Goal: Task Accomplishment & Management: Use online tool/utility

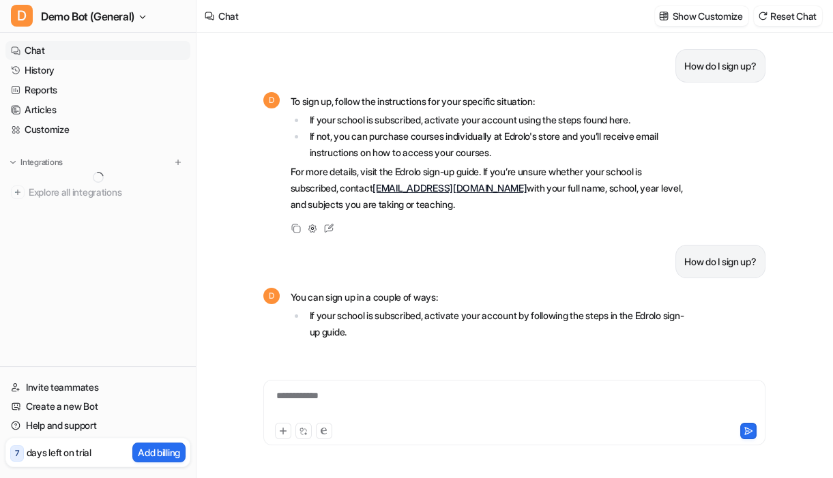
scroll to position [385, 0]
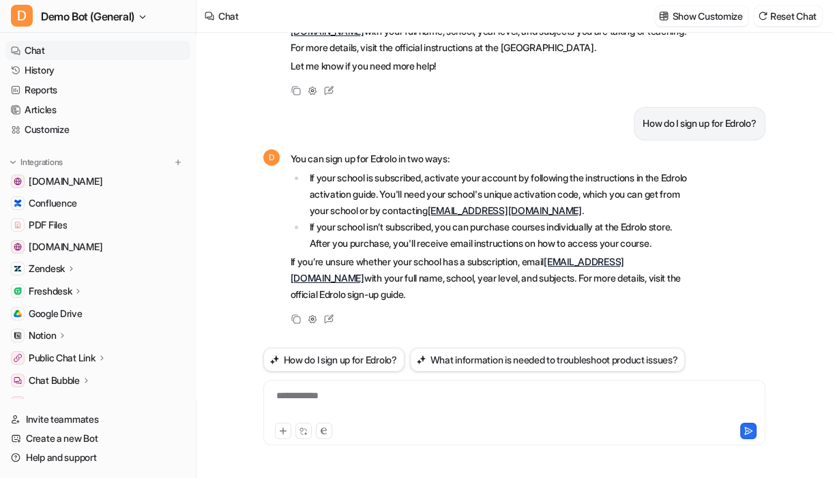
click at [209, 255] on div "How do I sign up? D To sign up, follow the instructions for your specific situa…" at bounding box center [514, 256] width 635 height 446
click at [790, 12] on button "Reset Chat" at bounding box center [788, 16] width 68 height 20
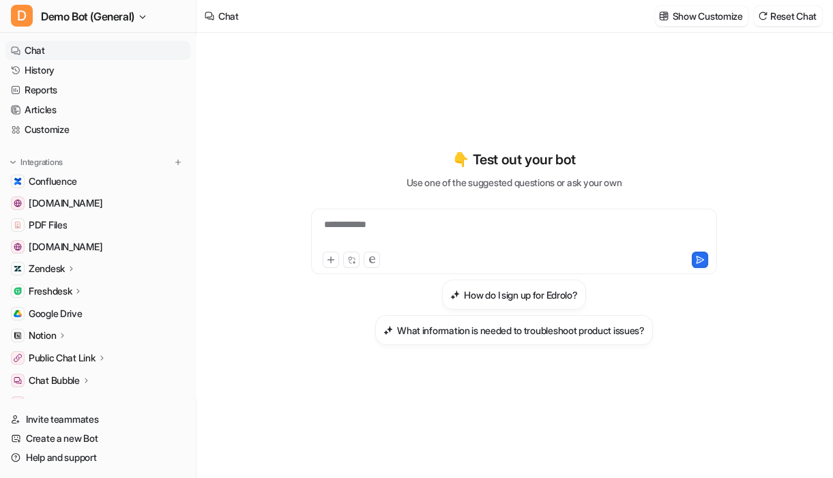
click at [505, 423] on div "**********" at bounding box center [514, 256] width 502 height 446
click at [134, 14] on span "Demo Bot (General)" at bounding box center [87, 16] width 93 height 19
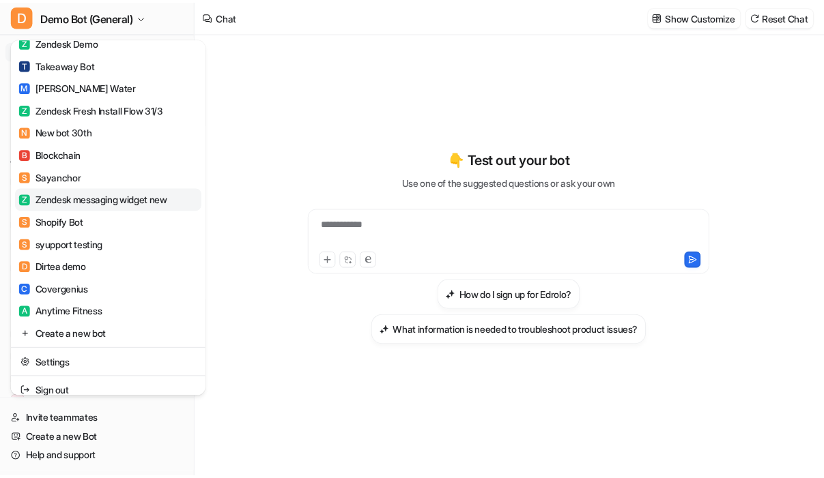
scroll to position [1324, 0]
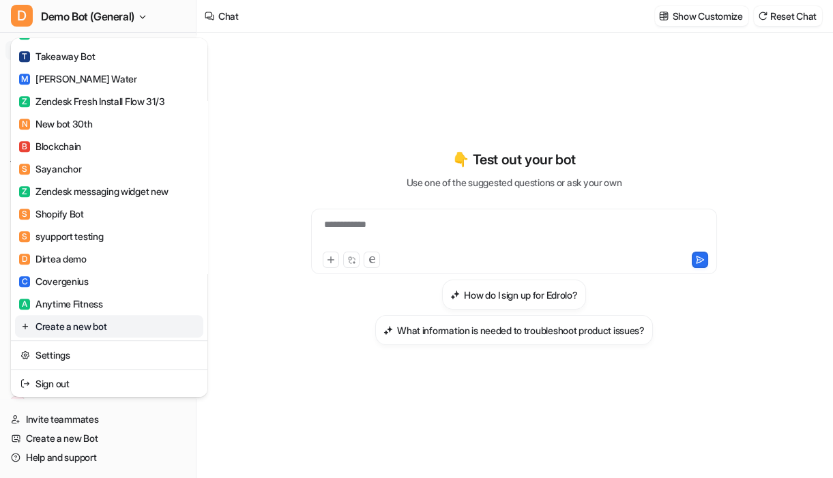
click at [85, 334] on link "Create a new bot" at bounding box center [109, 326] width 188 height 23
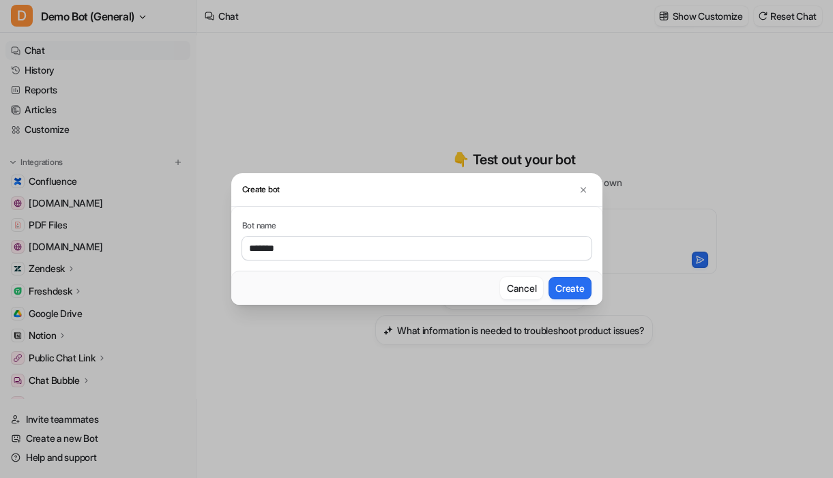
type input "*******"
click at [549, 277] on button "Create" at bounding box center [570, 288] width 42 height 23
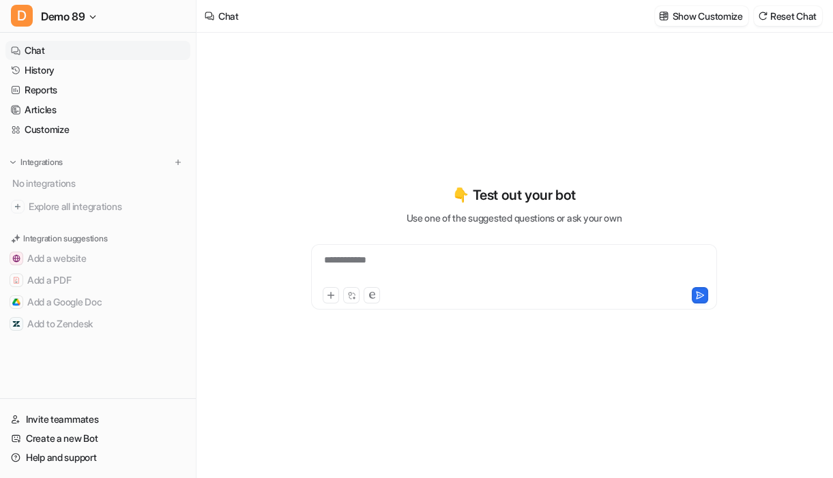
type textarea "**********"
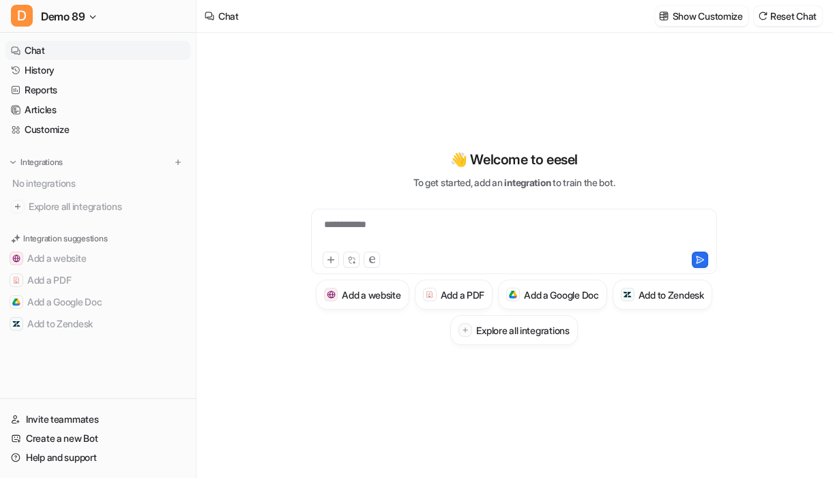
click at [260, 147] on div "**********" at bounding box center [514, 256] width 524 height 446
click at [250, 293] on div "**********" at bounding box center [514, 256] width 635 height 446
click at [177, 160] on img at bounding box center [178, 163] width 10 height 10
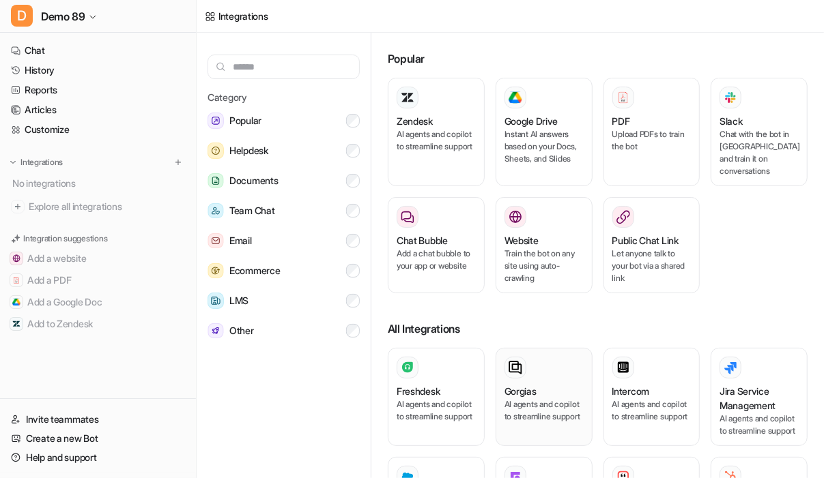
click at [551, 396] on div "Gorgias" at bounding box center [543, 391] width 79 height 14
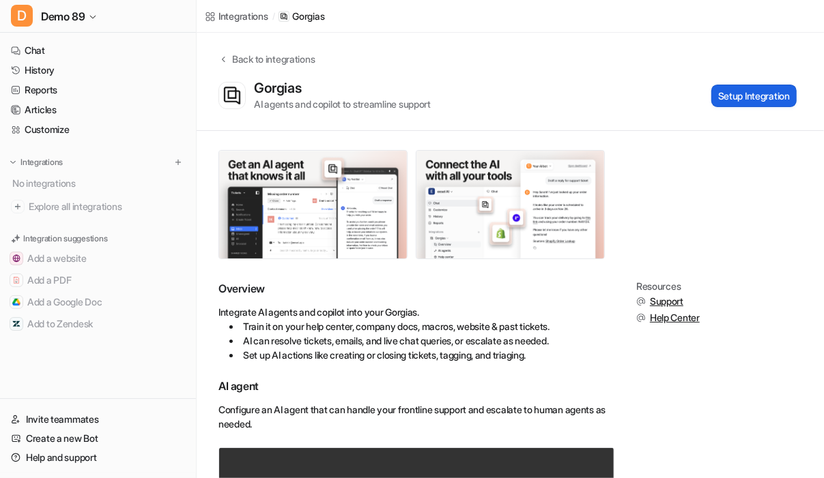
click at [764, 100] on button "Setup Integration" at bounding box center [753, 96] width 85 height 23
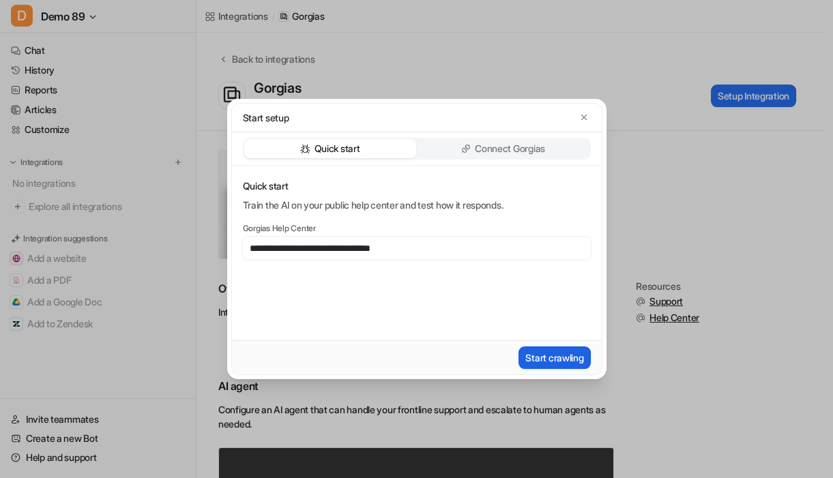
type input "**********"
click at [566, 358] on button "Start crawling" at bounding box center [555, 358] width 72 height 23
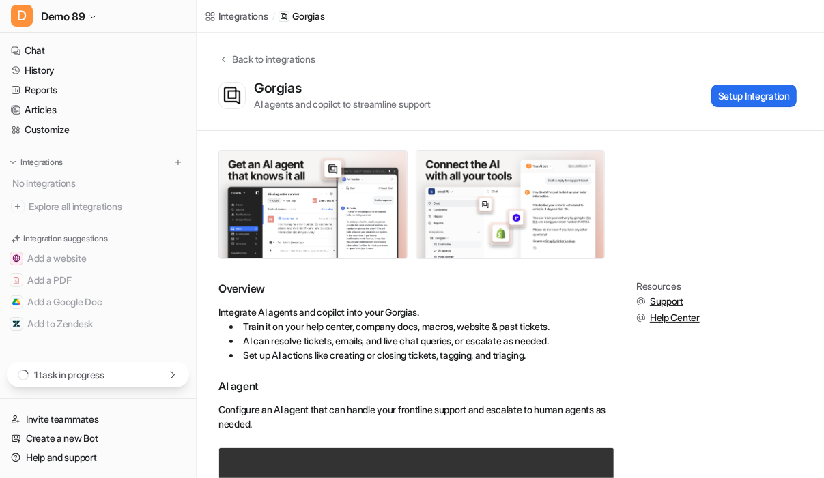
click at [156, 379] on div "1 task in progress" at bounding box center [98, 374] width 182 height 25
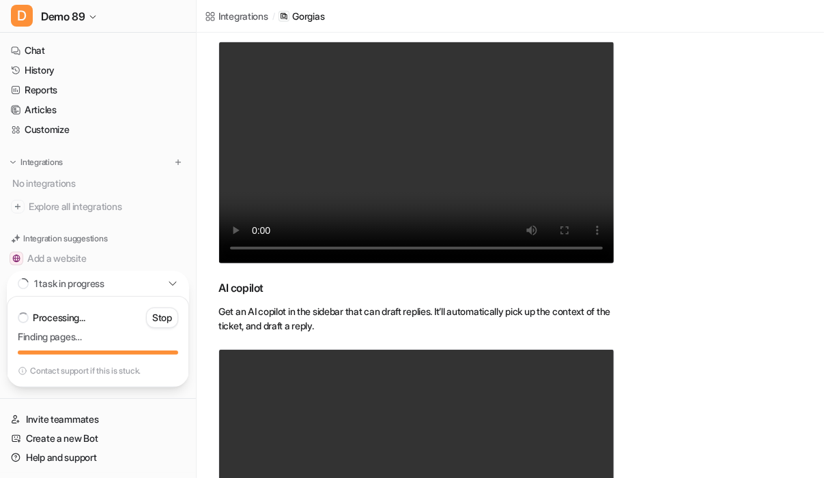
scroll to position [535, 0]
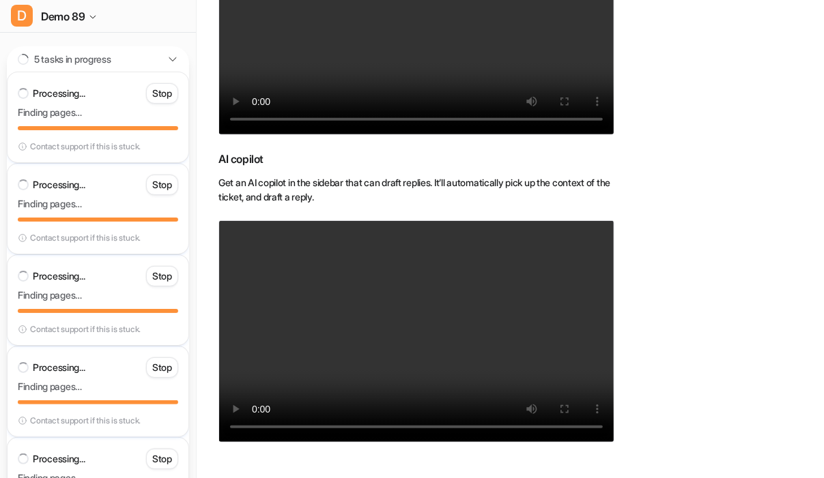
click at [173, 57] on icon at bounding box center [172, 59] width 11 height 11
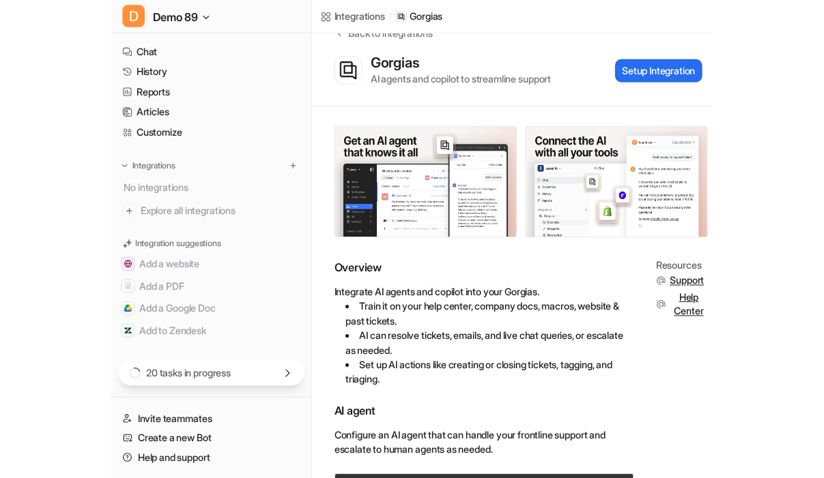
scroll to position [5, 0]
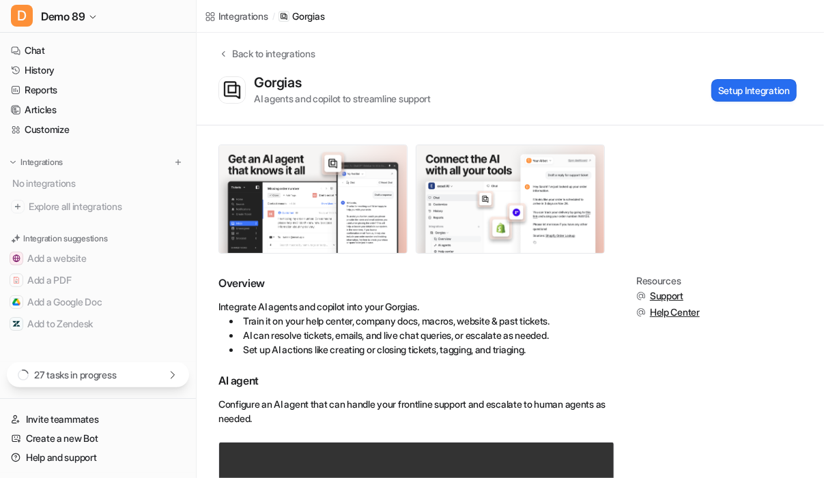
click at [469, 349] on li "Set up AI actions like creating or closing tickets, tagging, and triaging." at bounding box center [421, 350] width 385 height 14
click at [81, 124] on link "Customize" at bounding box center [97, 129] width 185 height 19
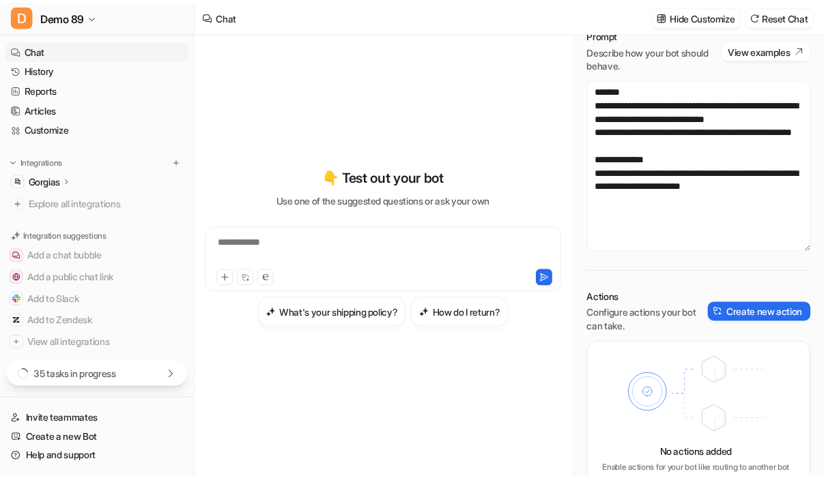
scroll to position [61, 0]
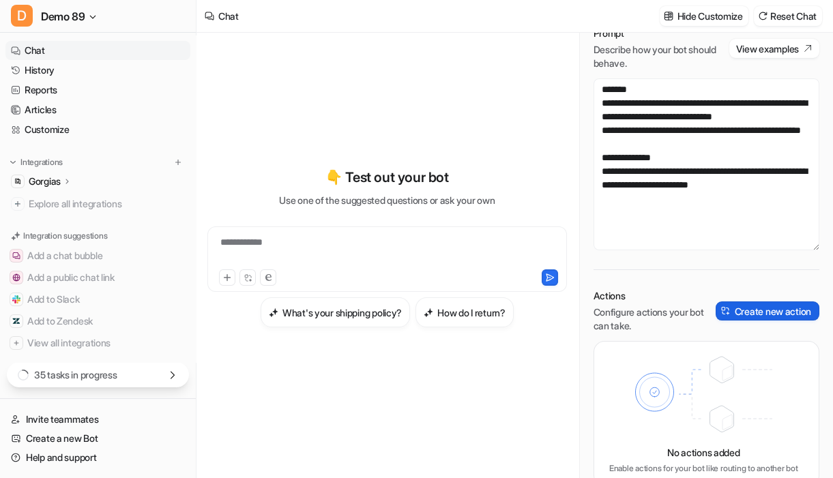
click at [757, 313] on button "Create new action" at bounding box center [768, 311] width 104 height 19
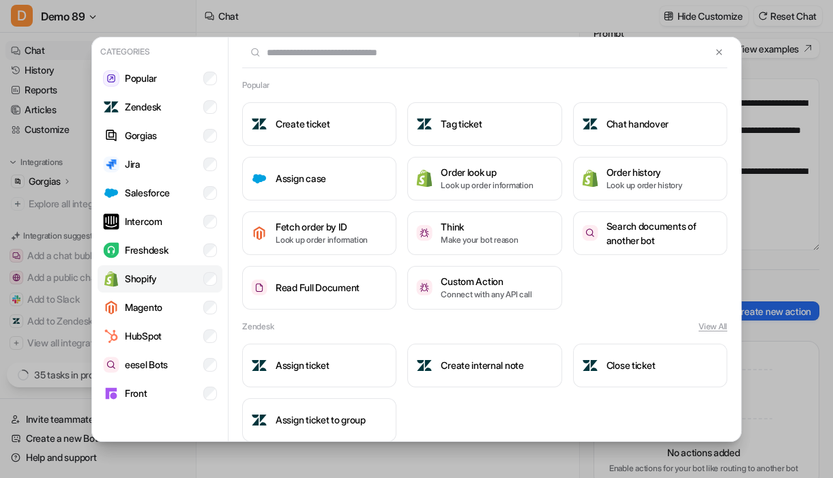
click at [163, 280] on li "Shopify" at bounding box center [160, 278] width 125 height 27
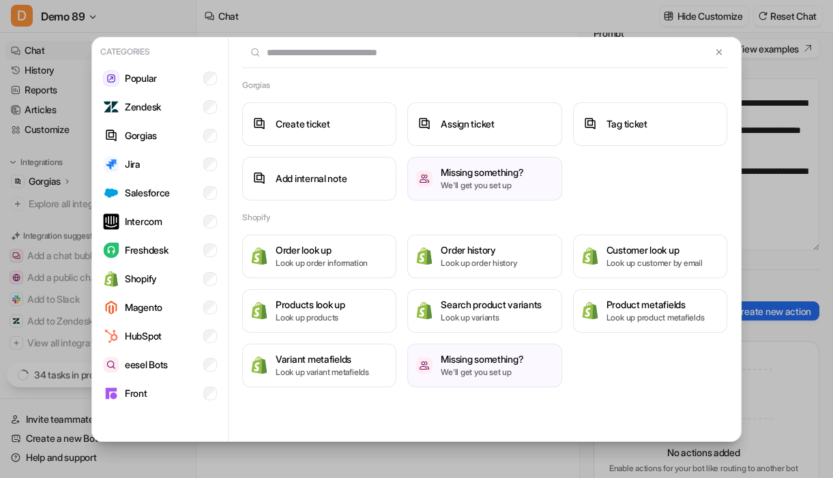
click at [716, 79] on div "Gorgias" at bounding box center [484, 85] width 485 height 12
click at [633, 177] on div "Create ticket Assign ticket Tag ticket Add internal note Missing something? We'…" at bounding box center [484, 151] width 485 height 98
click at [718, 52] on img at bounding box center [719, 52] width 10 height 10
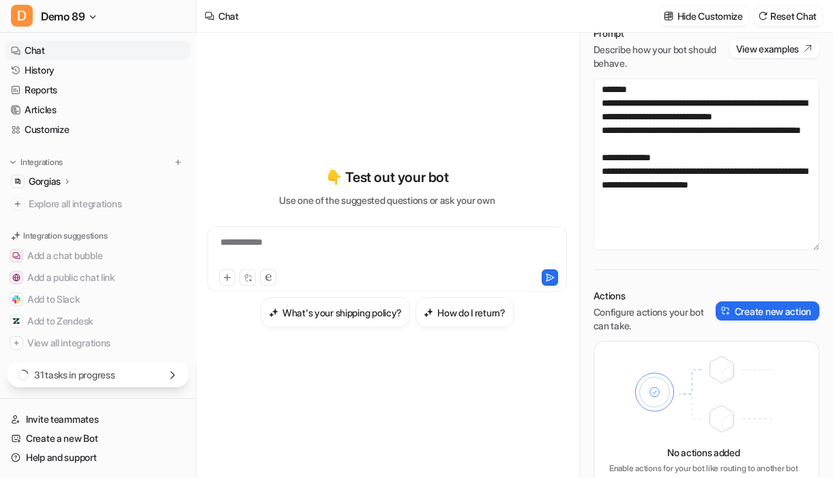
click at [634, 300] on p "Actions" at bounding box center [655, 296] width 122 height 14
click at [70, 181] on icon at bounding box center [68, 181] width 10 height 10
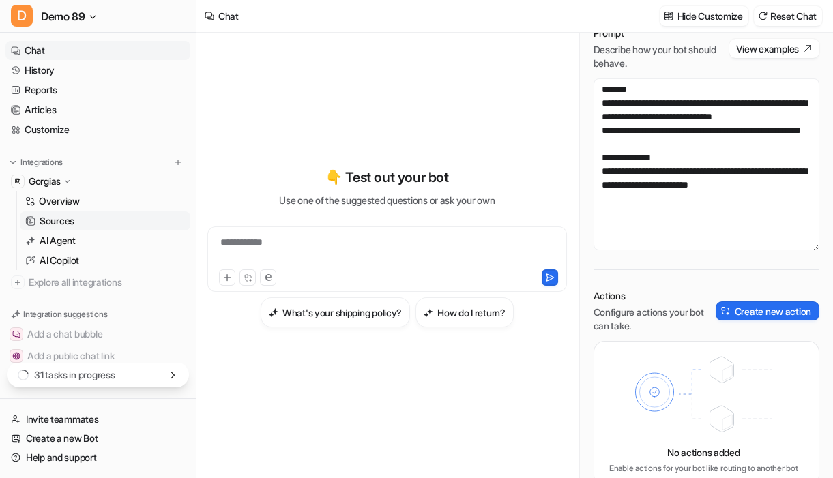
click at [66, 224] on p "Sources" at bounding box center [57, 221] width 35 height 14
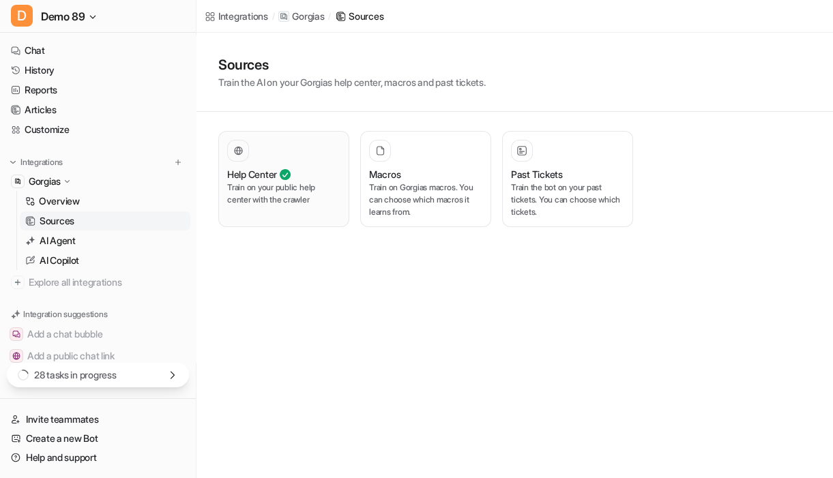
click at [274, 207] on div "Help Center Train on your public help center with the crawler" at bounding box center [283, 179] width 113 height 78
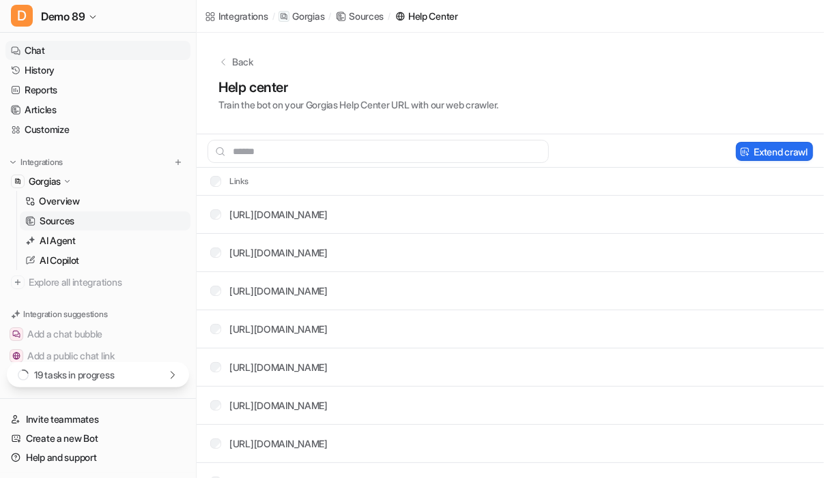
click at [75, 49] on link "Chat" at bounding box center [97, 50] width 185 height 19
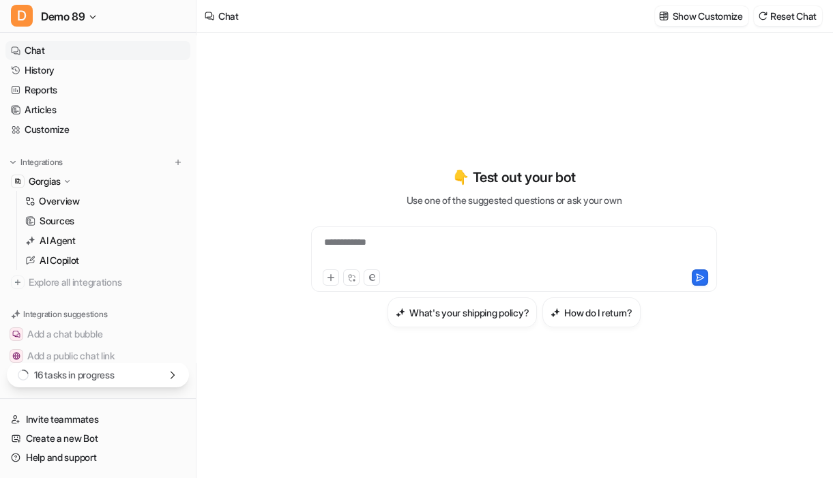
click at [434, 383] on div "**********" at bounding box center [514, 247] width 502 height 335
click at [590, 320] on button "How do I return?" at bounding box center [591, 312] width 98 height 30
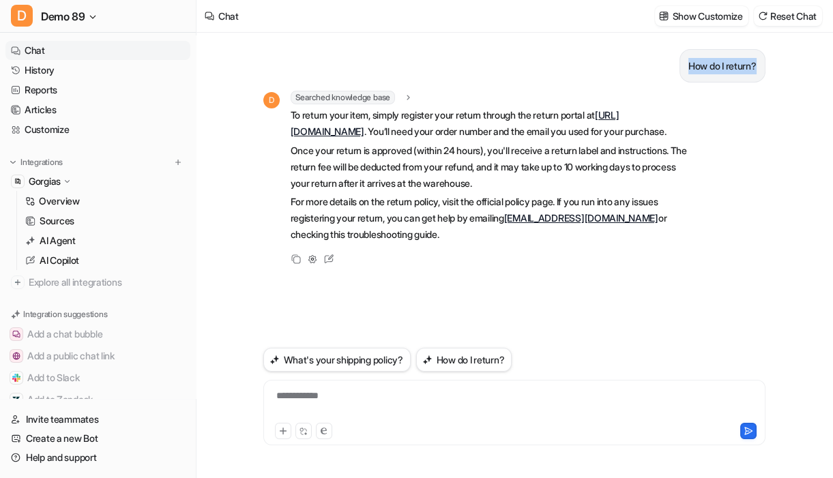
drag, startPoint x: 684, startPoint y: 66, endPoint x: 757, endPoint y: 57, distance: 73.5
click at [757, 57] on div "How do I return?" at bounding box center [723, 65] width 86 height 33
click at [227, 252] on div "**********" at bounding box center [514, 256] width 635 height 446
click at [504, 267] on div "Copy Adjust Tone Edit" at bounding box center [476, 259] width 426 height 16
click at [108, 123] on link "Customize" at bounding box center [97, 129] width 185 height 19
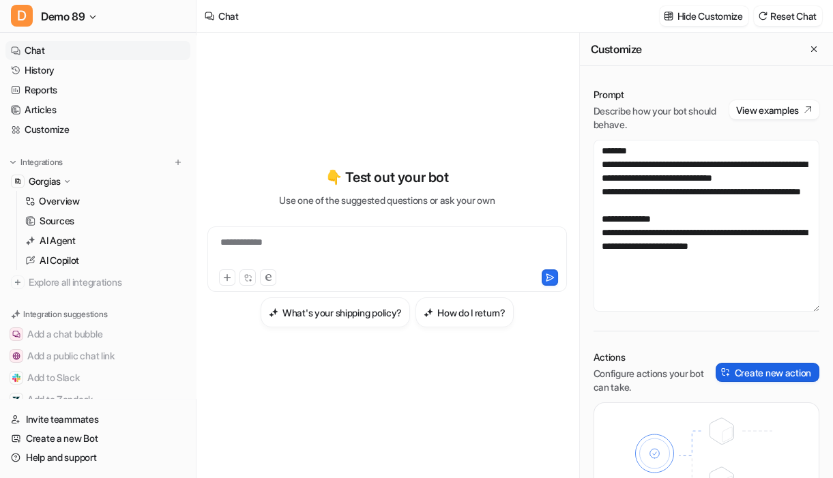
click at [768, 371] on button "Create new action" at bounding box center [768, 372] width 104 height 19
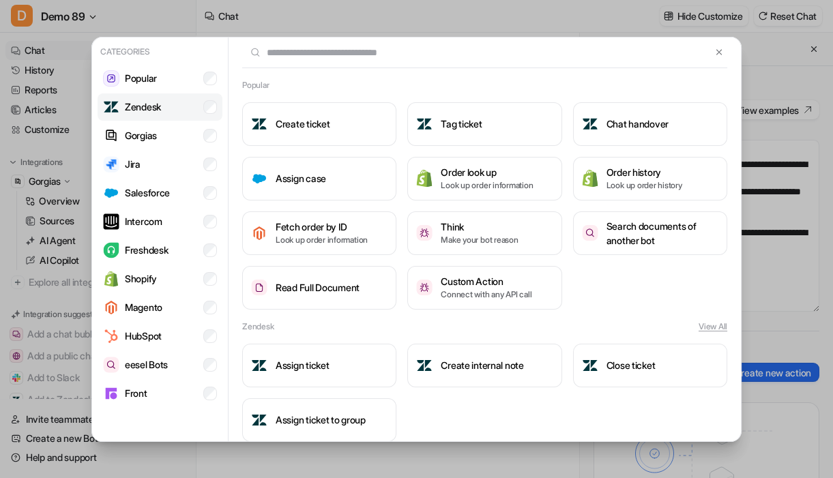
click at [184, 104] on li "Zendesk" at bounding box center [160, 106] width 125 height 27
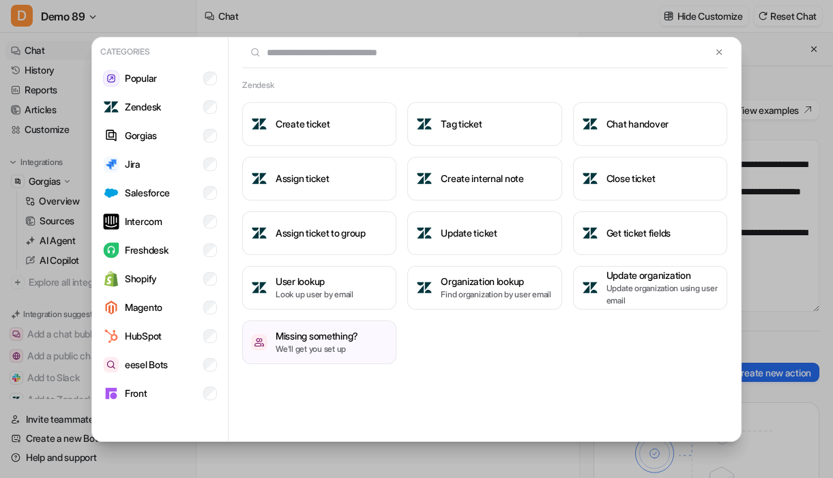
click at [529, 379] on div "Zendesk Create ticket Tag ticket Chat handover Assign ticket Create internal no…" at bounding box center [485, 240] width 512 height 405
click at [727, 53] on button at bounding box center [720, 52] width 16 height 16
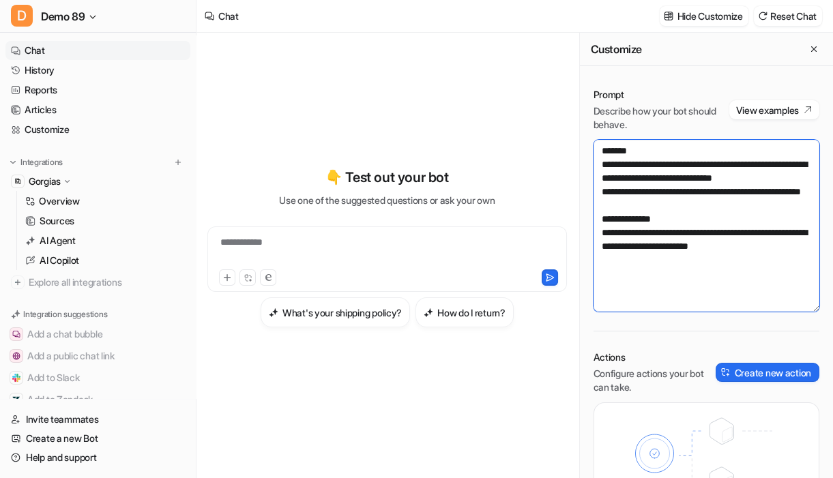
drag, startPoint x: 800, startPoint y: 280, endPoint x: 596, endPoint y: 149, distance: 242.5
click at [596, 149] on textarea "**********" at bounding box center [707, 226] width 226 height 172
click at [717, 250] on textarea "**********" at bounding box center [707, 226] width 226 height 172
click at [791, 287] on textarea "**********" at bounding box center [707, 226] width 226 height 172
click at [801, 274] on textarea "**********" at bounding box center [707, 226] width 226 height 172
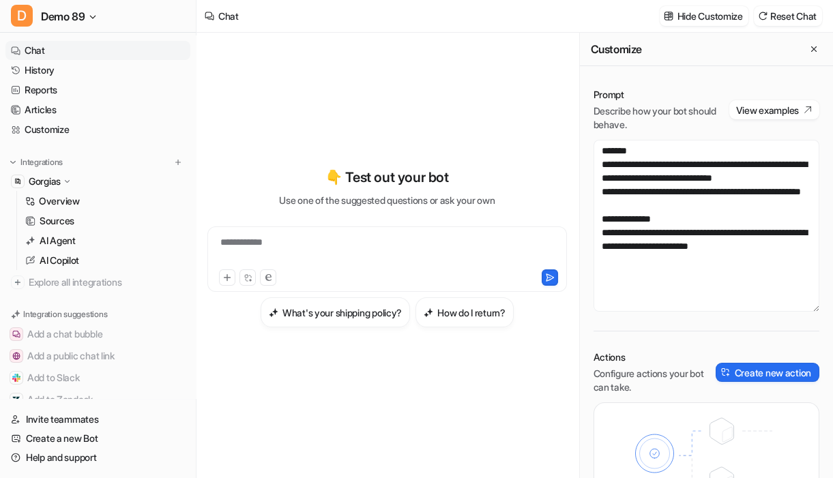
click at [480, 396] on div "**********" at bounding box center [387, 247] width 360 height 335
click at [90, 222] on link "Sources" at bounding box center [105, 221] width 171 height 19
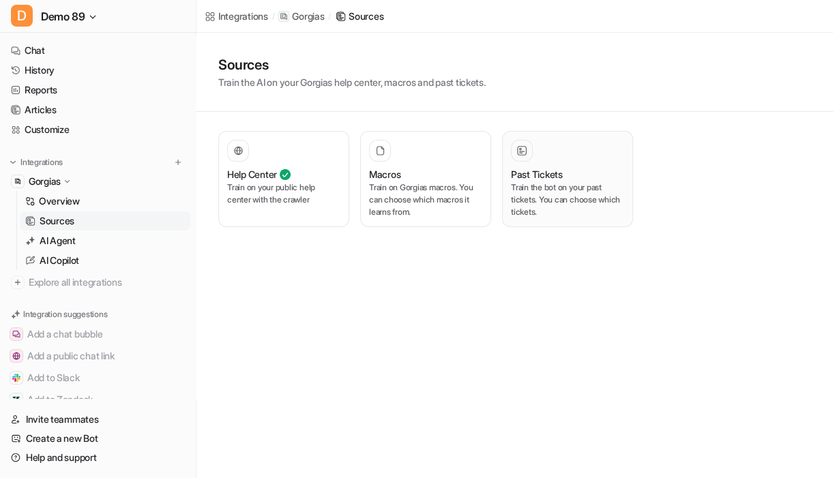
click at [613, 225] on button "Past Tickets Train the bot on your past tickets. You can choose which tickets." at bounding box center [567, 179] width 131 height 96
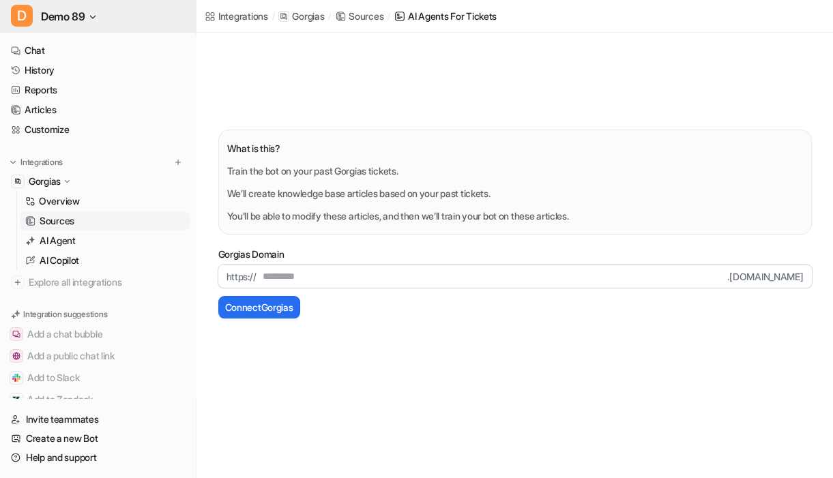
click at [128, 7] on button "D Demo 89" at bounding box center [98, 16] width 196 height 33
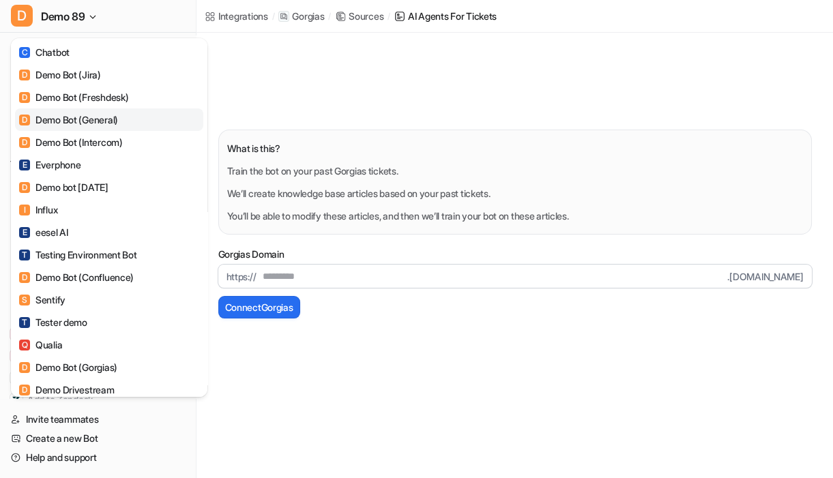
click at [111, 128] on link "D Demo Bot (General)" at bounding box center [109, 119] width 188 height 23
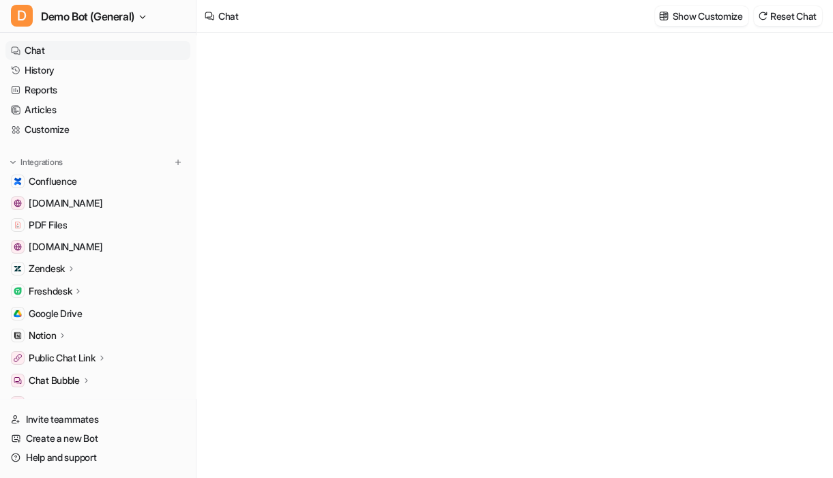
type textarea "**********"
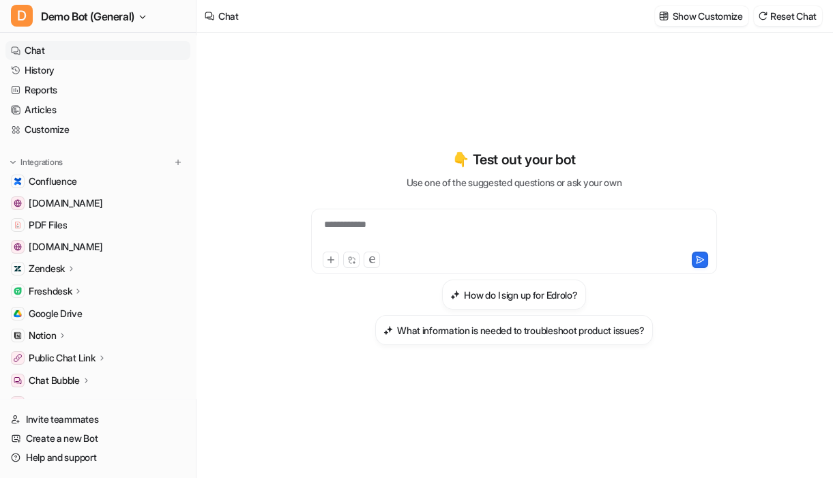
click at [65, 272] on p "Zendesk" at bounding box center [47, 269] width 36 height 14
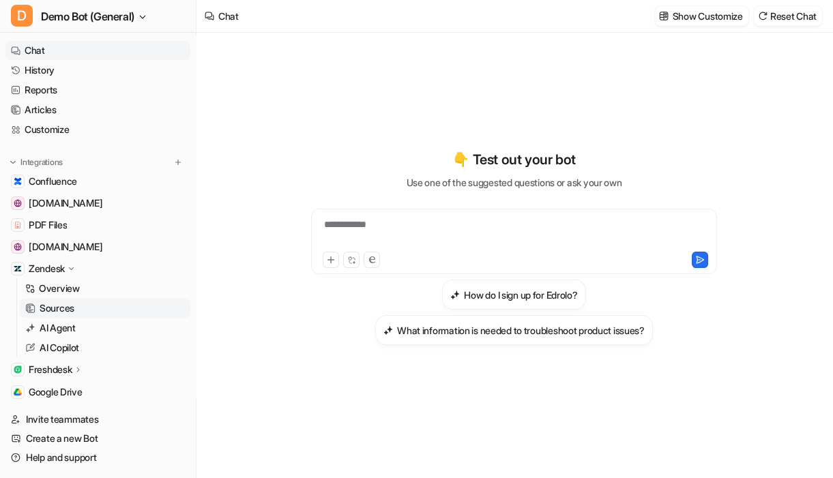
click at [60, 302] on p "Sources" at bounding box center [57, 309] width 35 height 14
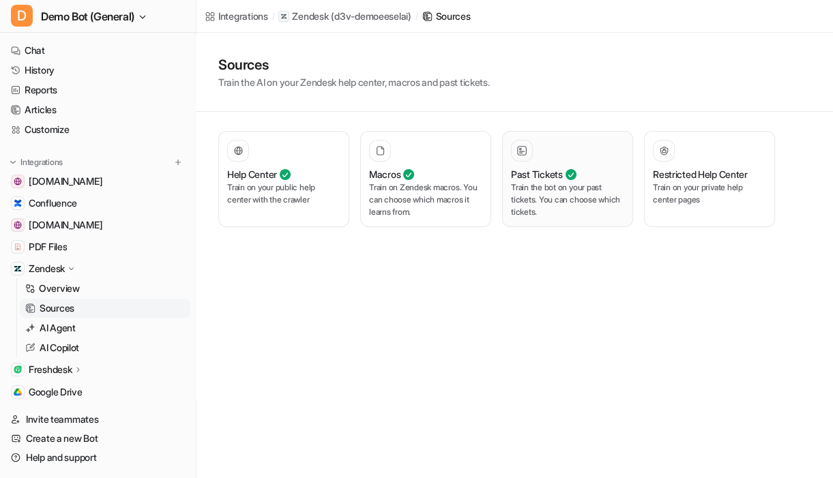
click at [558, 207] on p "Train the bot on your past tickets. You can choose which tickets." at bounding box center [567, 200] width 113 height 37
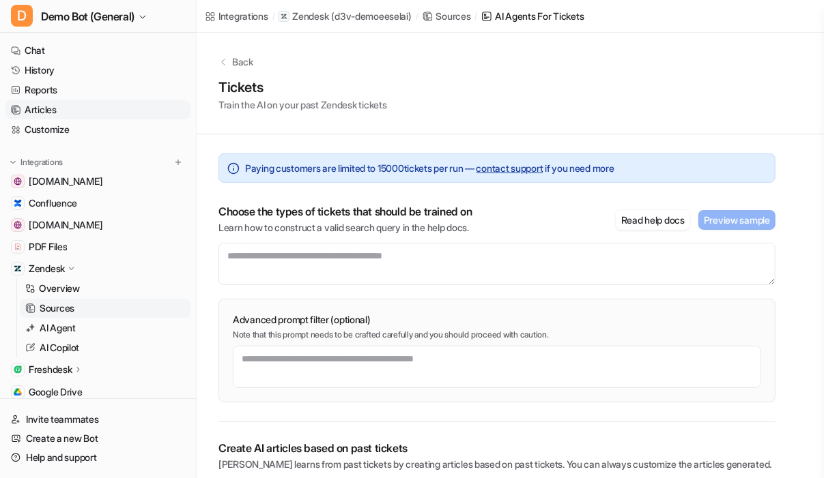
click at [50, 109] on link "Articles" at bounding box center [97, 109] width 185 height 19
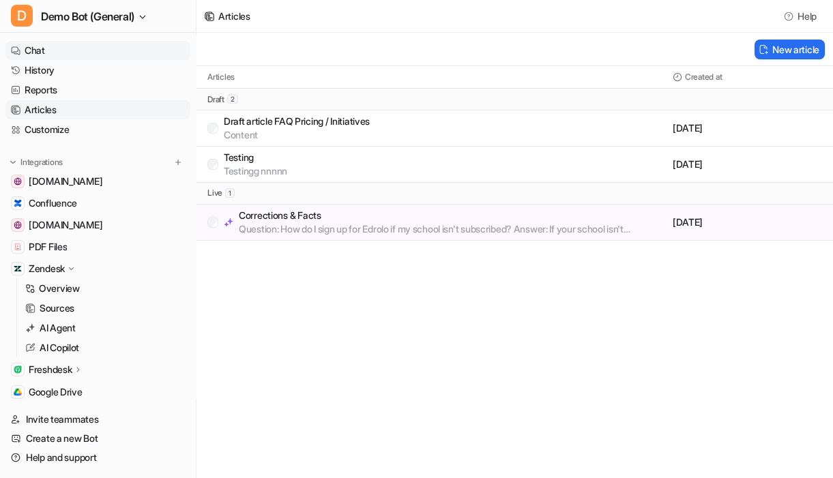
click at [134, 55] on link "Chat" at bounding box center [97, 50] width 185 height 19
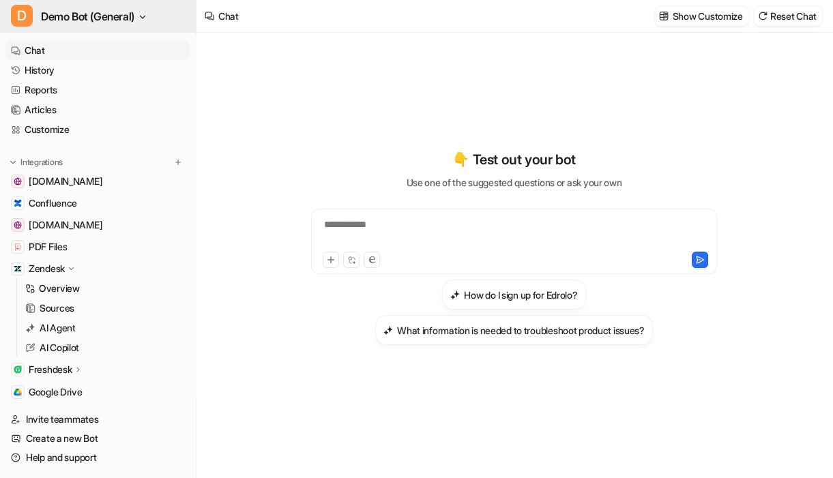
click at [134, 25] on span "Demo Bot (General)" at bounding box center [87, 16] width 93 height 19
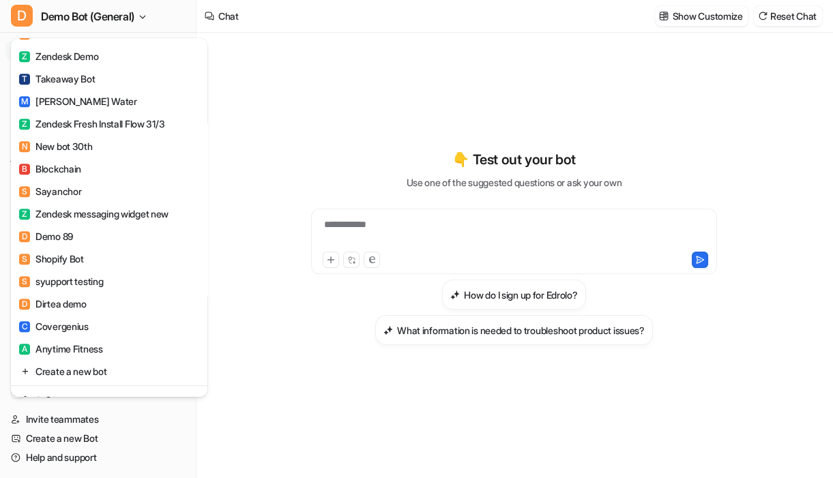
scroll to position [1303, 0]
click at [128, 237] on link "D Demo 89" at bounding box center [109, 235] width 188 height 23
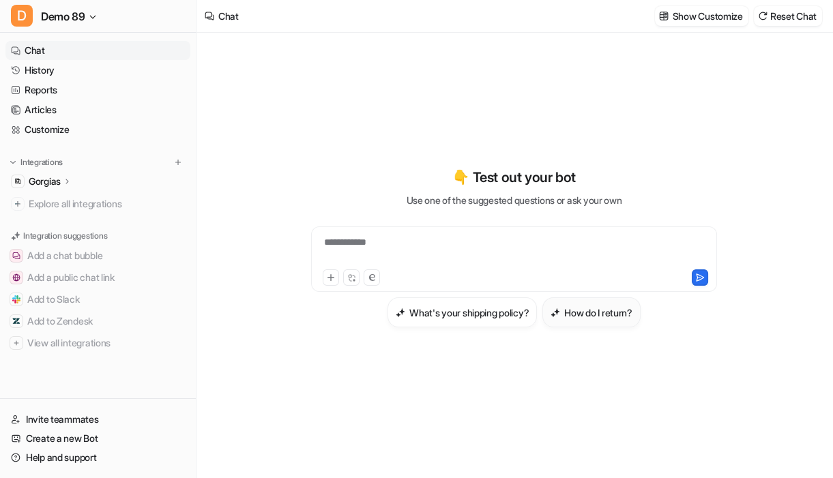
click at [613, 325] on button "How do I return?" at bounding box center [591, 312] width 98 height 30
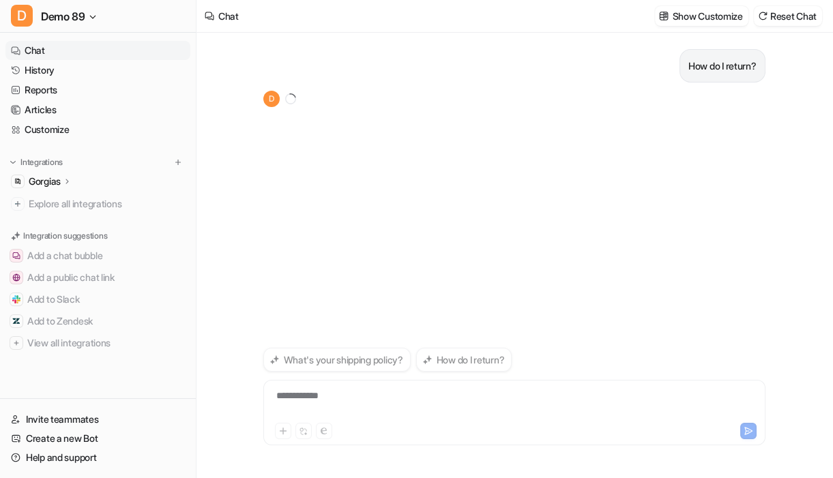
click at [414, 240] on div "How do I return? D" at bounding box center [514, 188] width 502 height 311
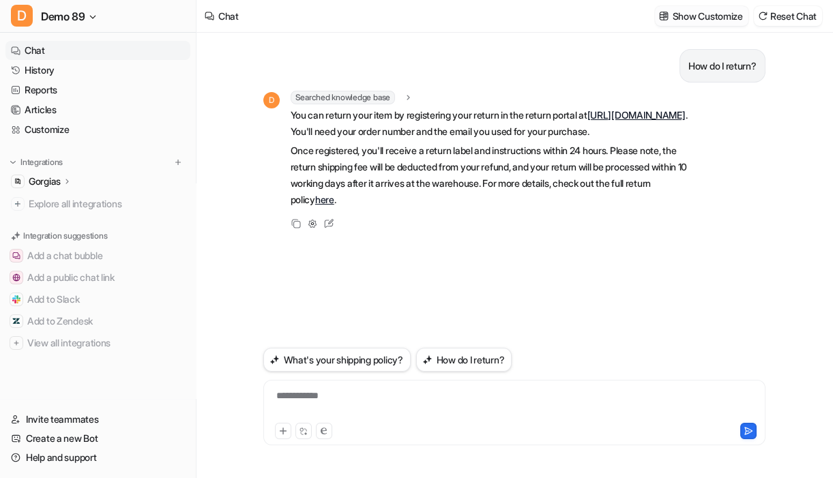
click at [676, 14] on p "Show Customize" at bounding box center [708, 16] width 70 height 14
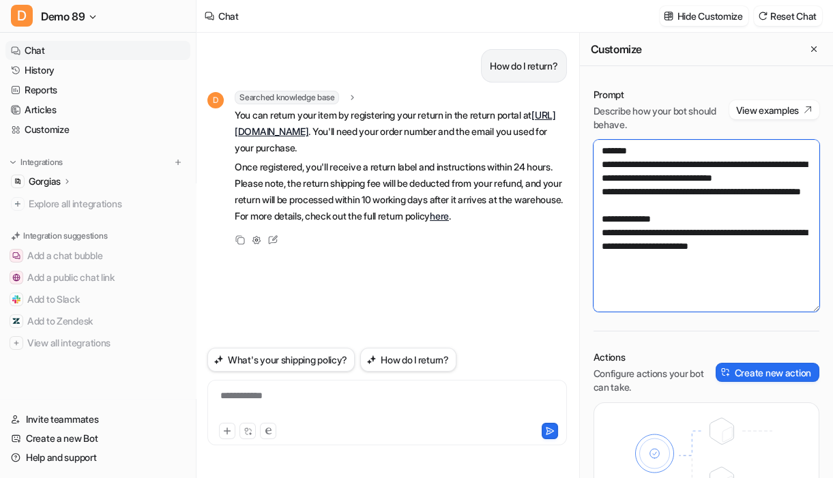
click at [792, 274] on textarea "**********" at bounding box center [707, 226] width 226 height 172
click at [691, 218] on textarea "**********" at bounding box center [707, 226] width 226 height 172
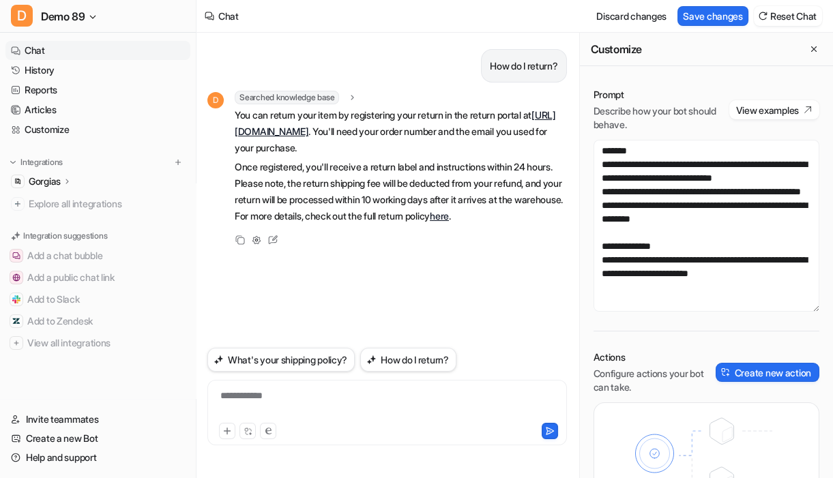
click at [404, 270] on div "How do I return? D Searched knowledge base search_queries : "how to return,retu…" at bounding box center [387, 188] width 360 height 311
click at [427, 355] on button "How do I return?" at bounding box center [408, 360] width 96 height 24
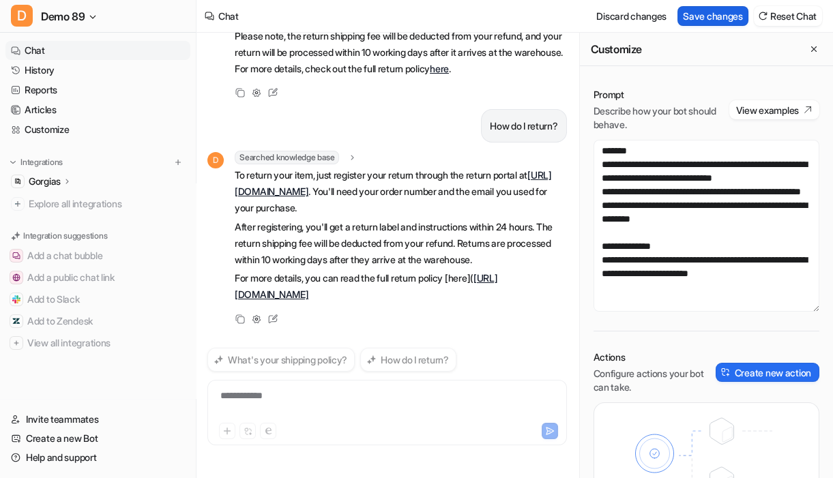
scroll to position [147, 0]
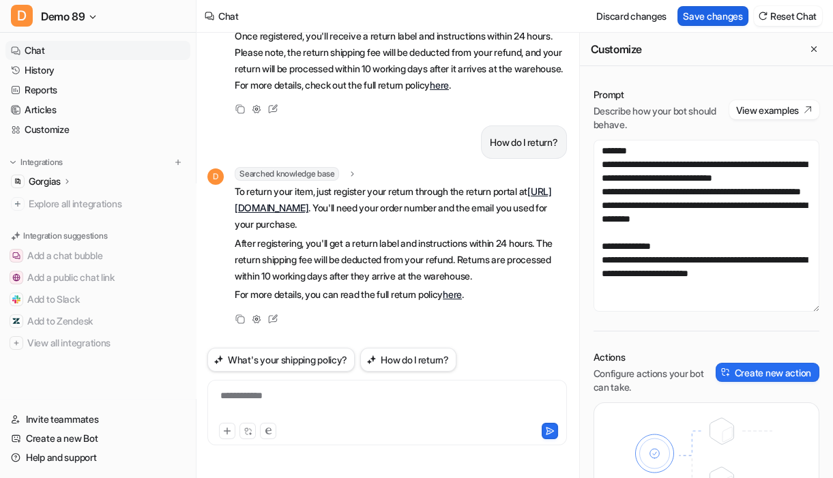
click at [718, 20] on button "Save changes" at bounding box center [713, 16] width 71 height 20
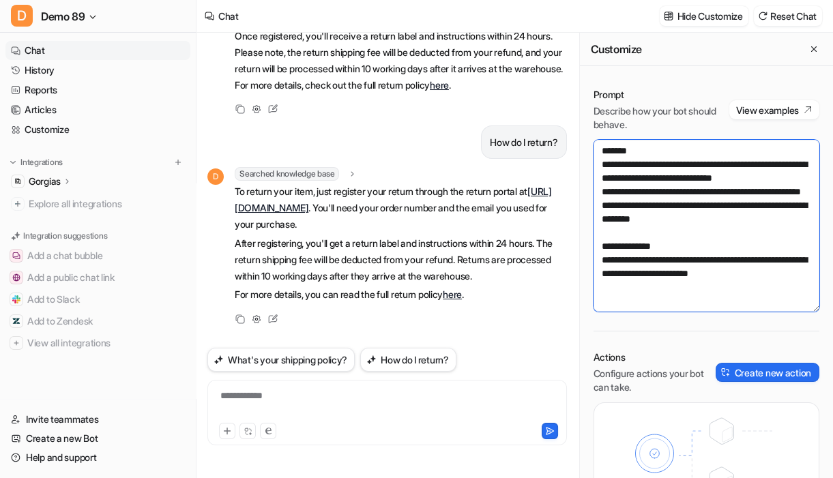
drag, startPoint x: 653, startPoint y: 191, endPoint x: 603, endPoint y: 166, distance: 55.8
click at [603, 166] on textarea "**********" at bounding box center [707, 226] width 226 height 172
click at [620, 235] on textarea "**********" at bounding box center [707, 226] width 226 height 172
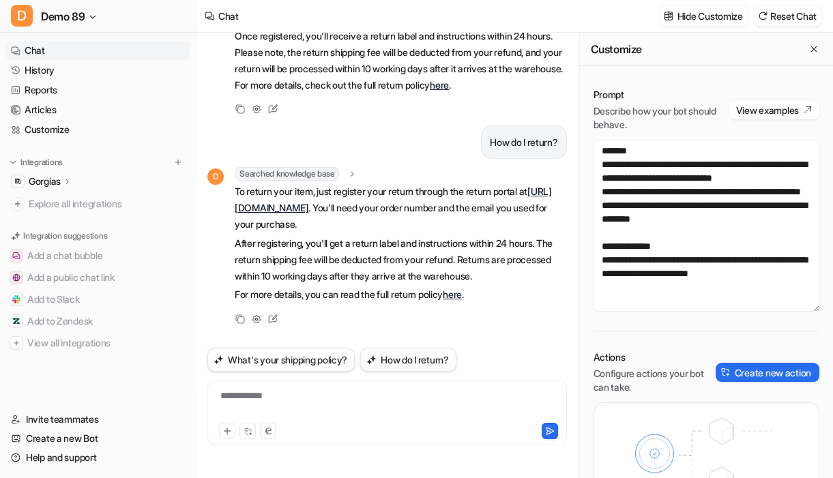
click at [422, 358] on button "How do I return?" at bounding box center [408, 360] width 96 height 24
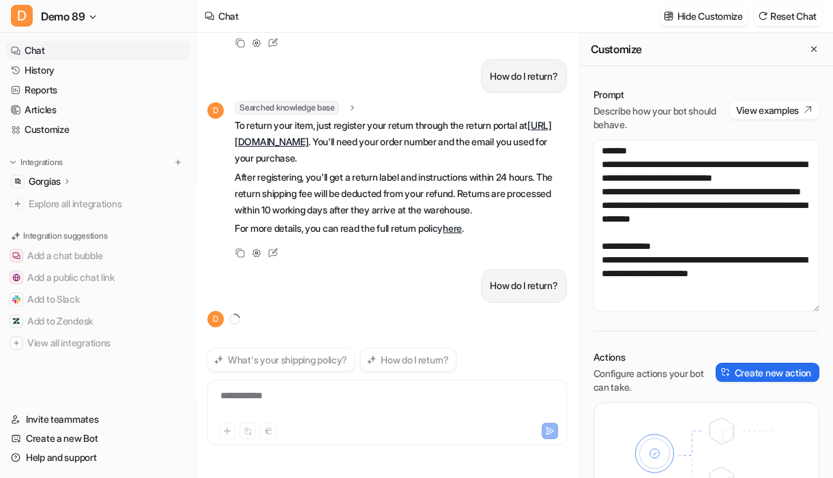
scroll to position [235, 0]
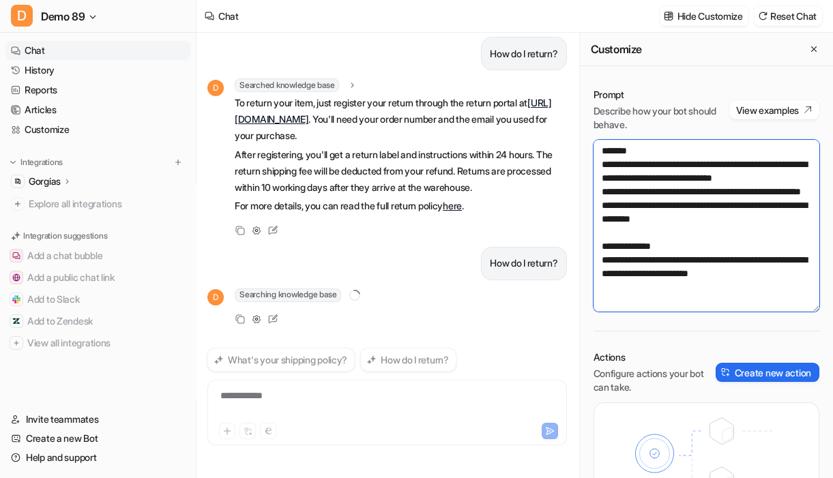
click at [754, 248] on textarea "**********" at bounding box center [707, 226] width 226 height 172
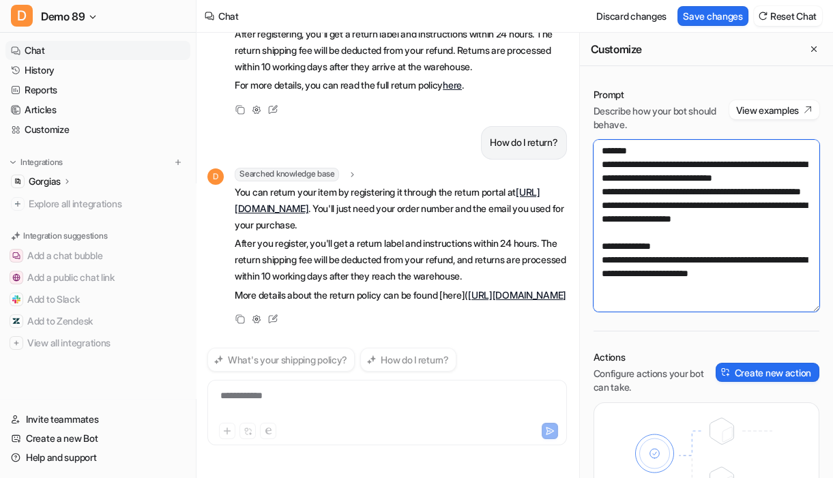
scroll to position [356, 0]
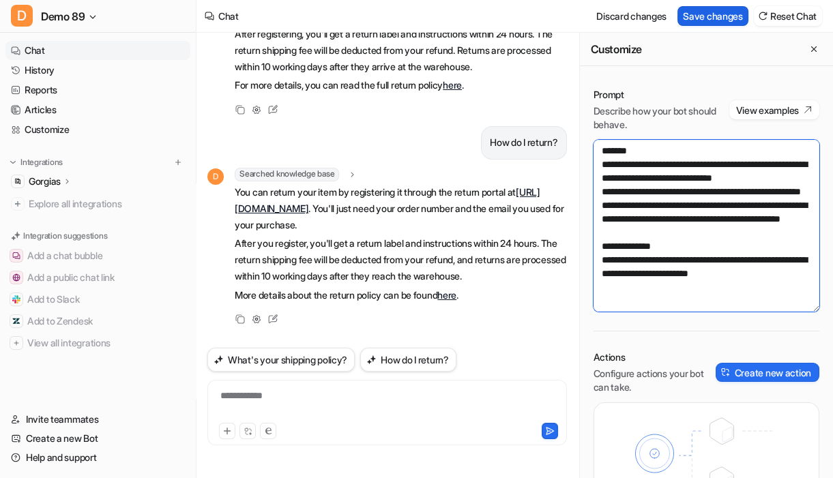
type textarea "**********"
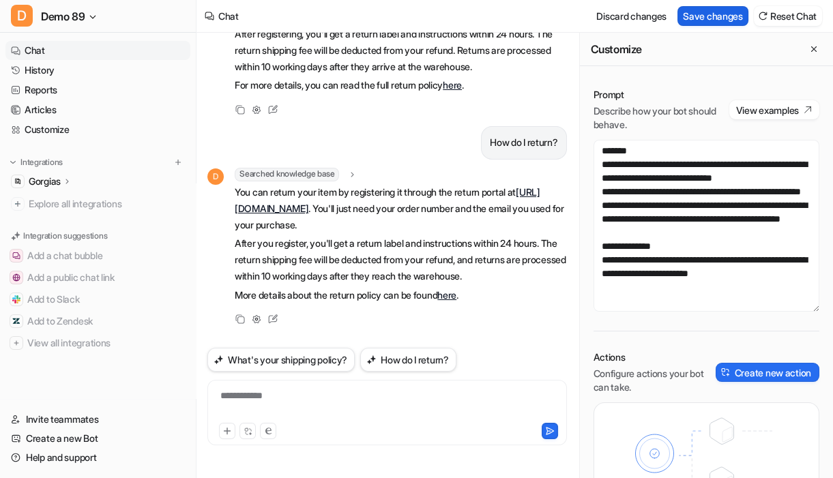
click at [707, 8] on button "Save changes" at bounding box center [713, 16] width 71 height 20
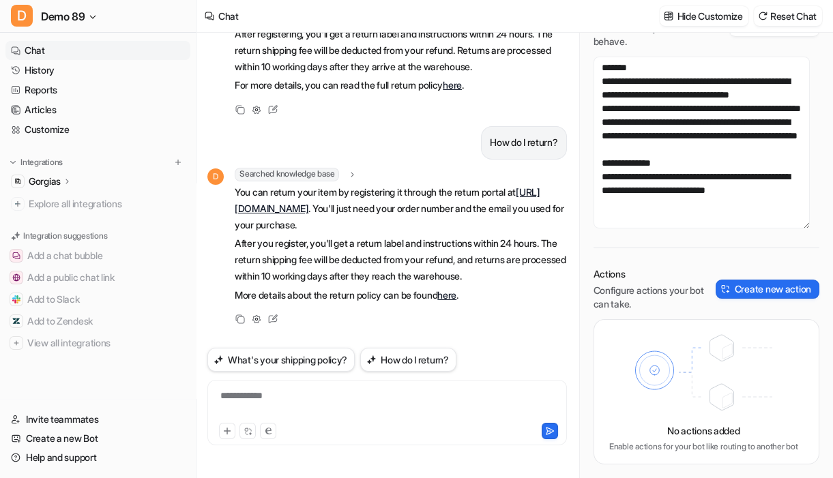
scroll to position [96, 0]
click at [664, 229] on div "**********" at bounding box center [706, 234] width 253 height 487
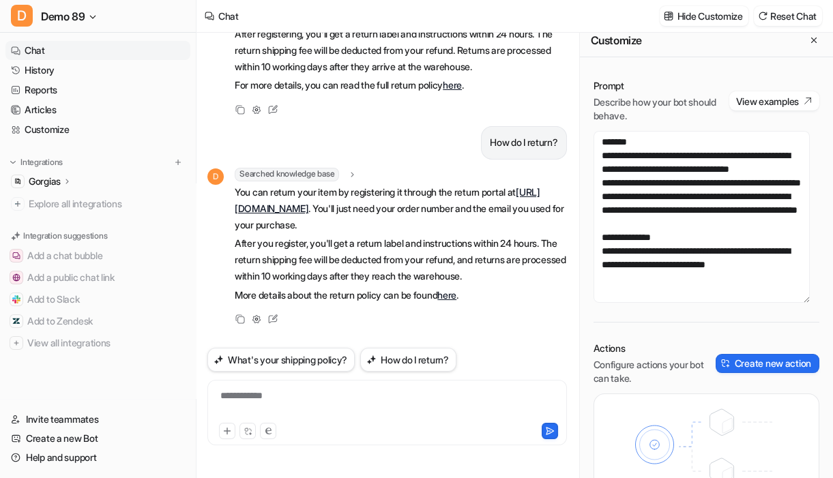
scroll to position [0, 0]
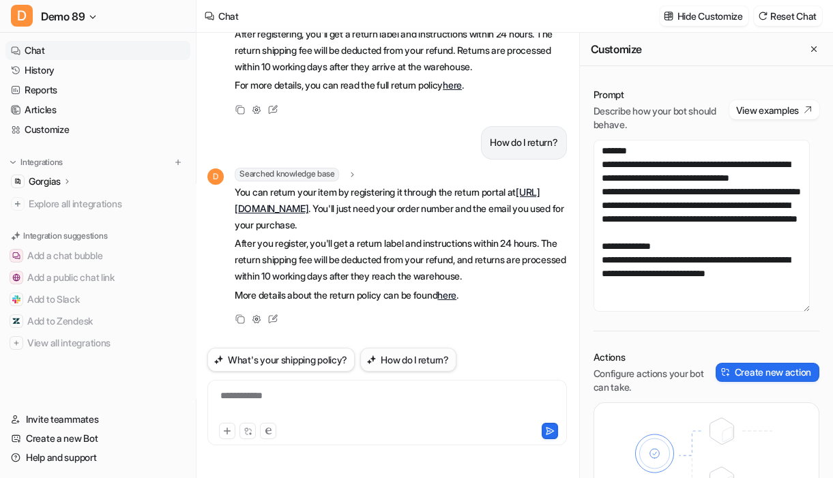
click at [427, 369] on button "How do I return?" at bounding box center [408, 360] width 96 height 24
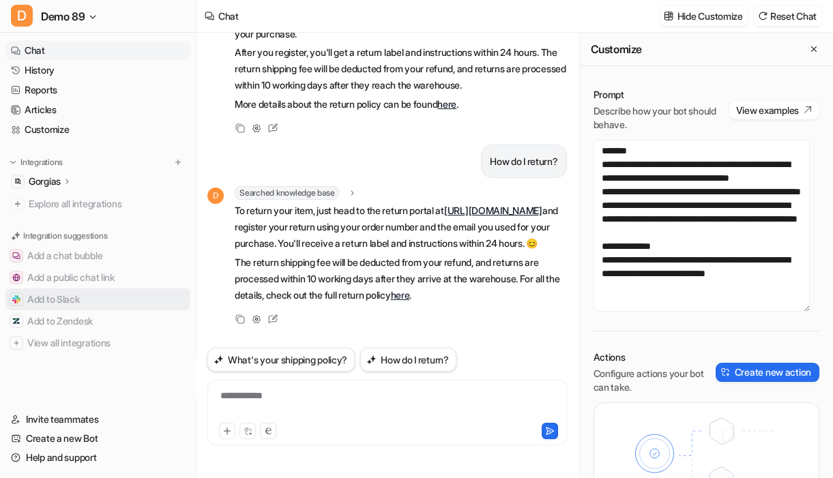
scroll to position [564, 0]
click at [360, 283] on p "The return shipping fee will be deducted from your refund, and returns are proc…" at bounding box center [401, 279] width 332 height 49
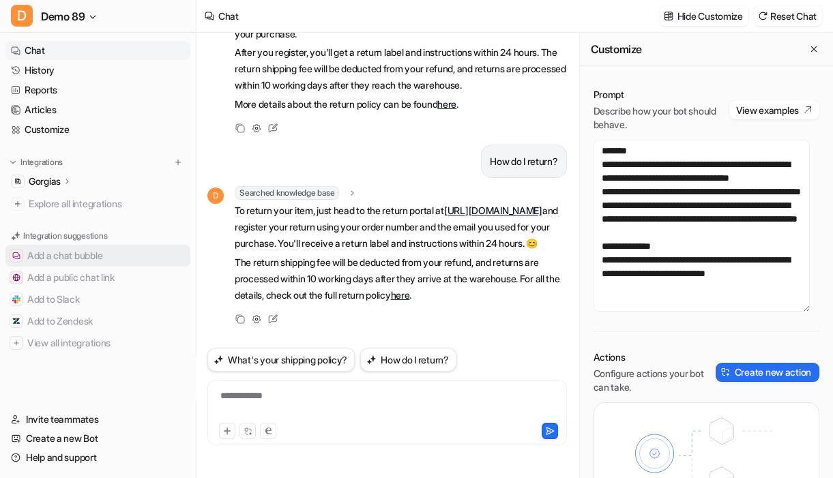
click at [96, 263] on button "Add a chat bubble" at bounding box center [97, 256] width 185 height 22
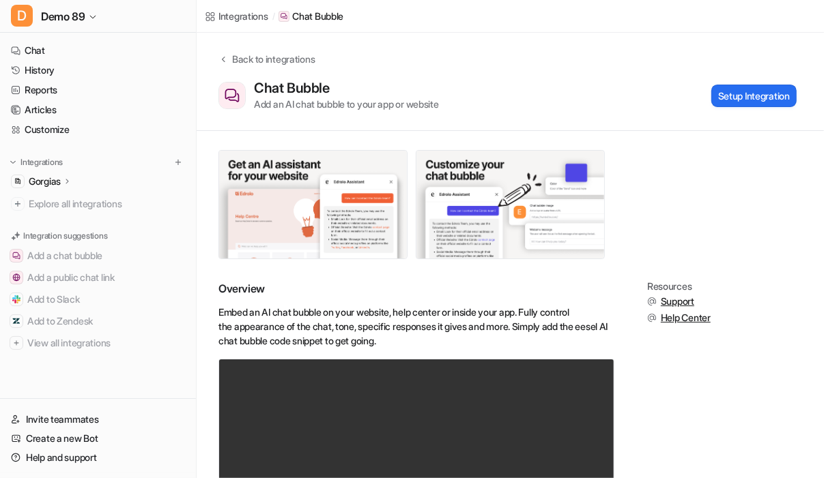
click at [68, 182] on icon at bounding box center [67, 181] width 3 height 5
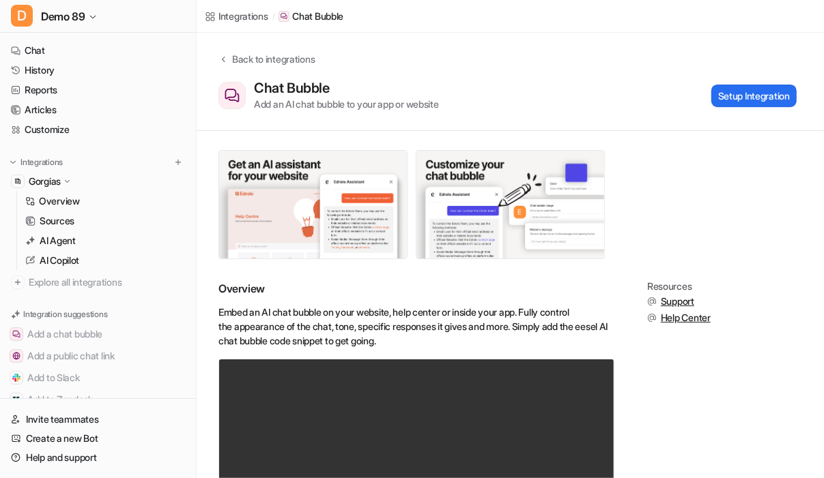
click at [70, 182] on icon at bounding box center [67, 181] width 5 height 3
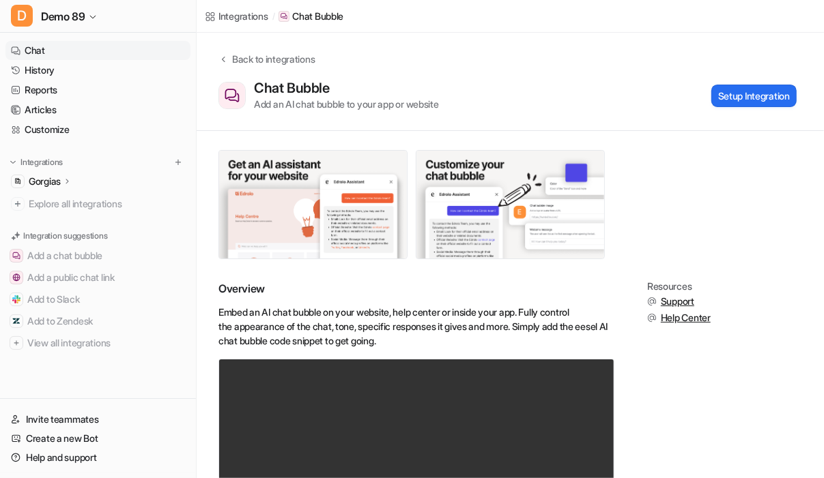
click at [71, 56] on link "Chat" at bounding box center [97, 50] width 185 height 19
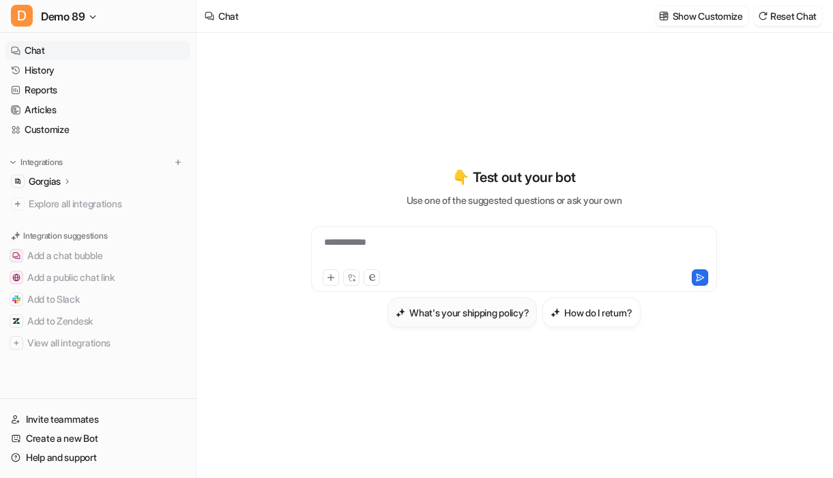
click at [471, 307] on h3 "What's your shipping policy?" at bounding box center [468, 313] width 119 height 14
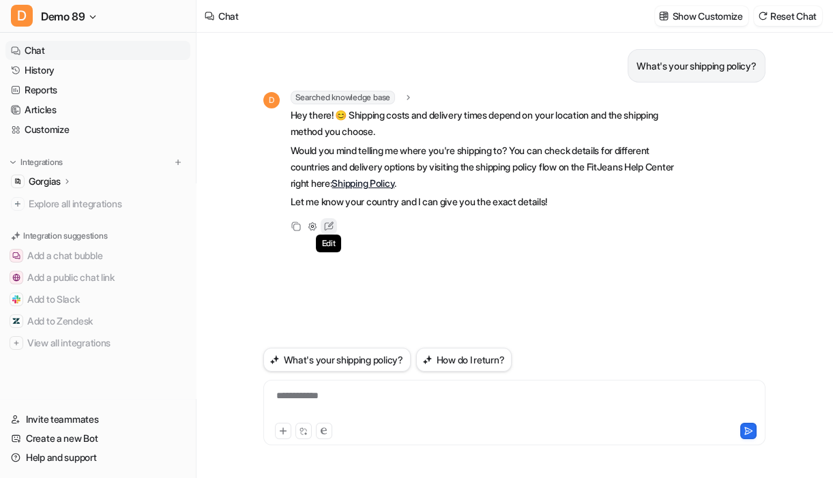
click at [328, 221] on icon at bounding box center [329, 227] width 18 height 18
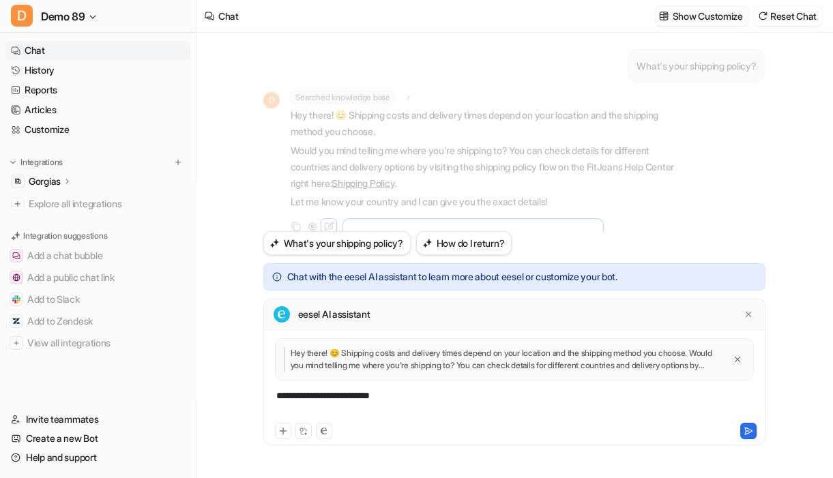
click at [701, 14] on p "Show Customize" at bounding box center [708, 16] width 70 height 14
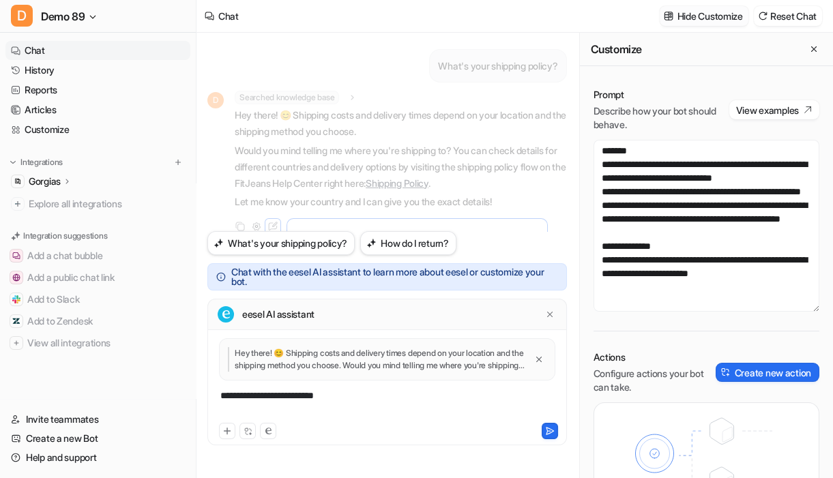
click at [718, 22] on p "Hide Customize" at bounding box center [711, 16] width 66 height 14
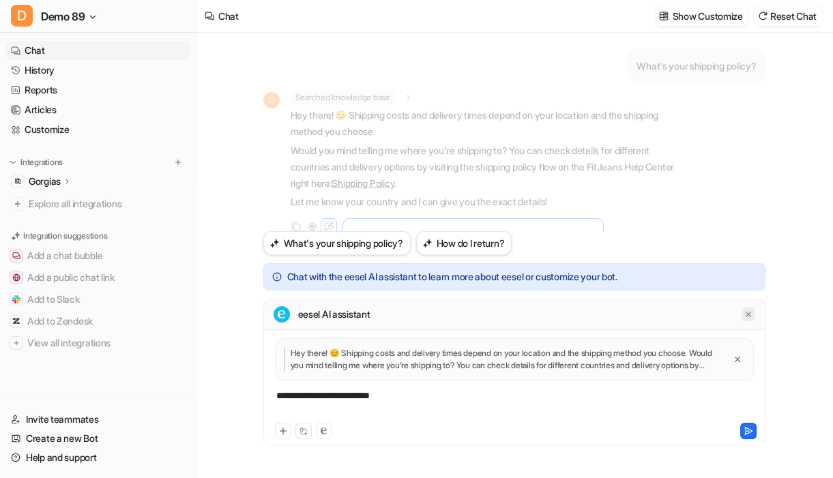
click at [746, 313] on icon at bounding box center [747, 314] width 5 height 5
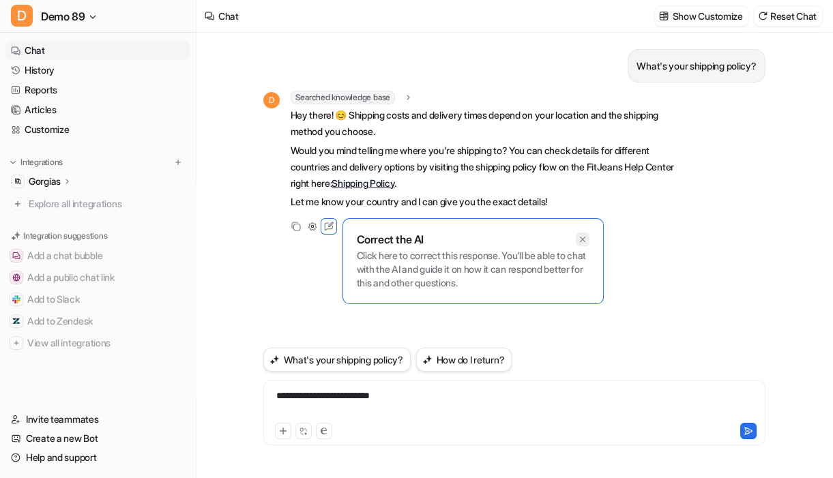
click at [588, 241] on div at bounding box center [583, 240] width 14 height 14
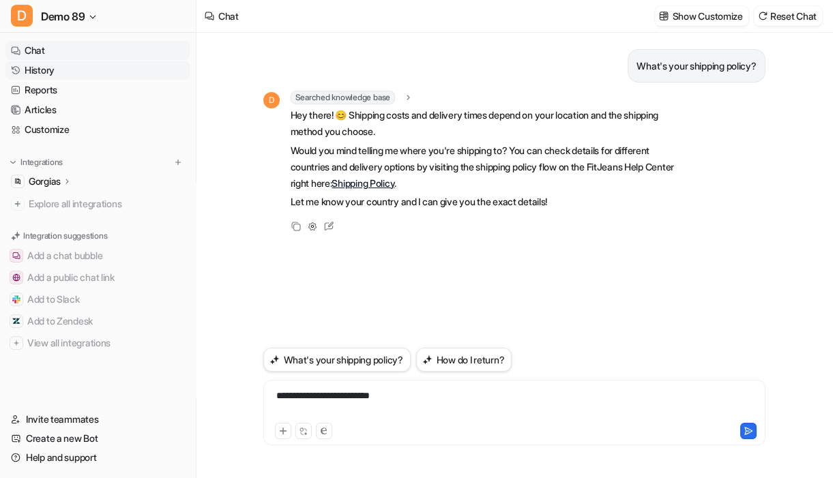
click at [119, 76] on link "History" at bounding box center [97, 70] width 185 height 19
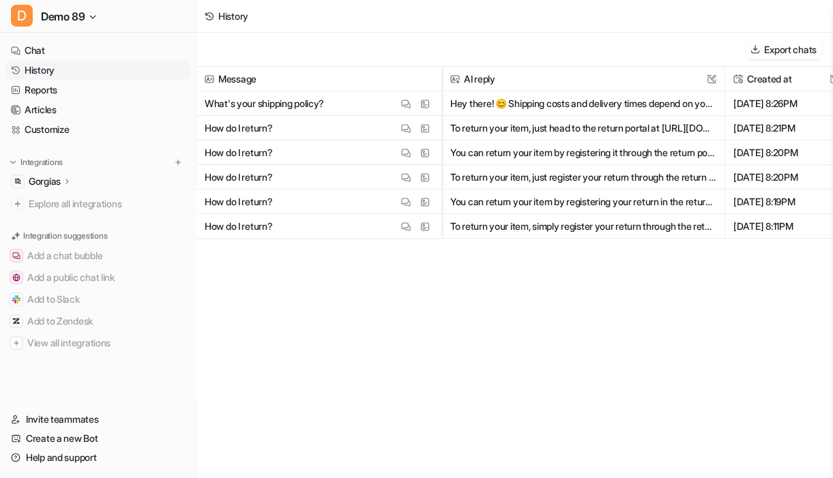
click at [476, 345] on div "Message AI reply This field cannot be modified Created at This field cannot be …" at bounding box center [515, 272] width 637 height 410
click at [102, 183] on div "Gorgias" at bounding box center [97, 181] width 185 height 19
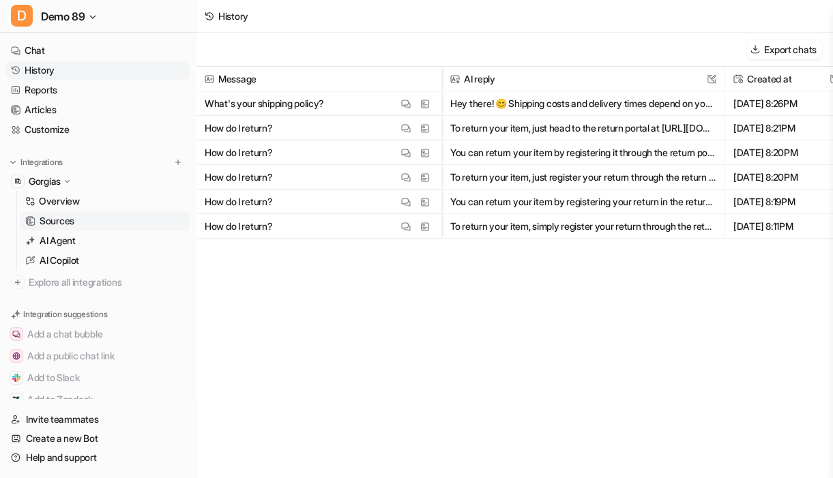
click at [86, 216] on link "Sources" at bounding box center [105, 221] width 171 height 19
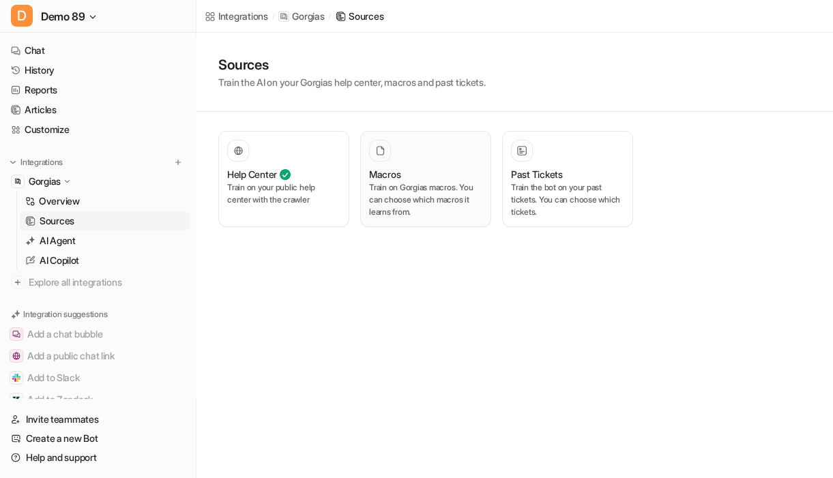
click at [451, 205] on p "Train on Gorgias macros. You can choose which macros it learns from." at bounding box center [425, 200] width 113 height 37
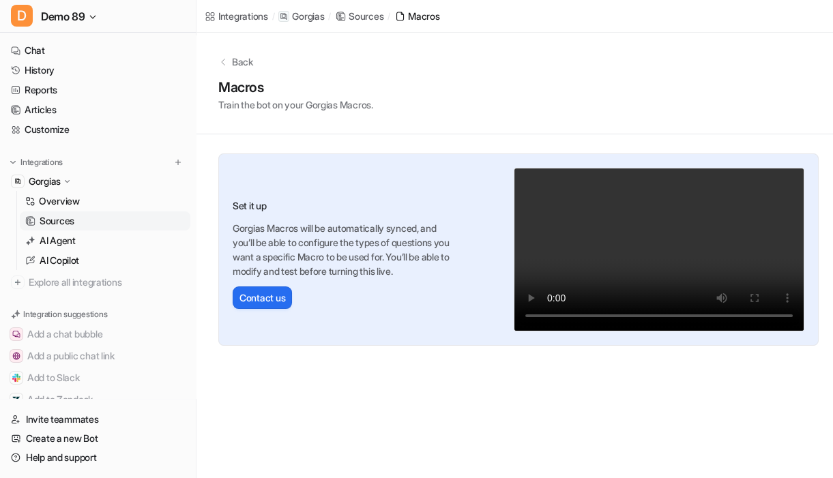
click at [222, 57] on icon at bounding box center [223, 62] width 10 height 10
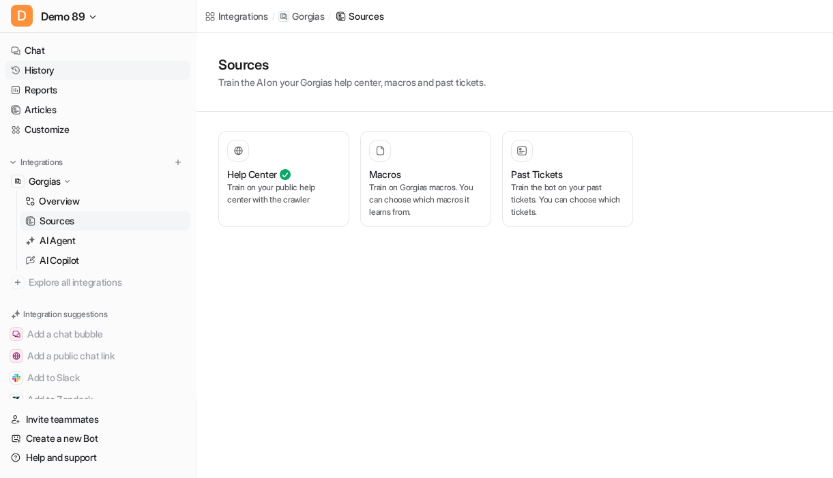
click at [78, 71] on link "History" at bounding box center [97, 70] width 185 height 19
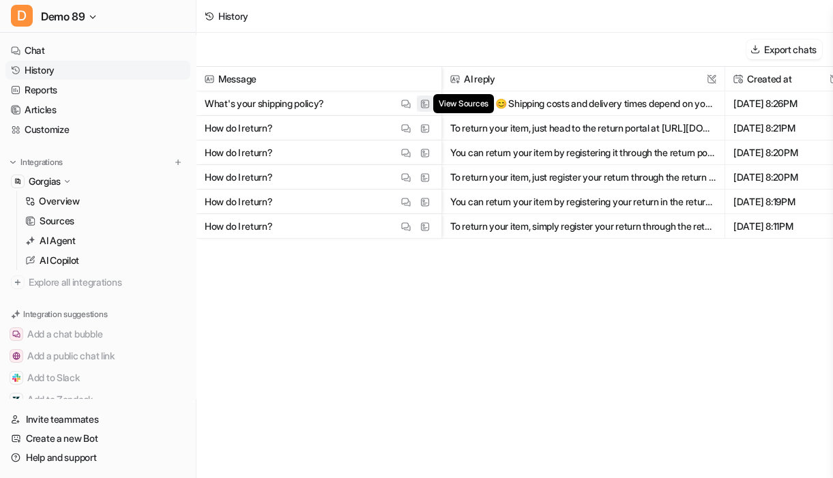
click at [425, 105] on img at bounding box center [425, 104] width 10 height 10
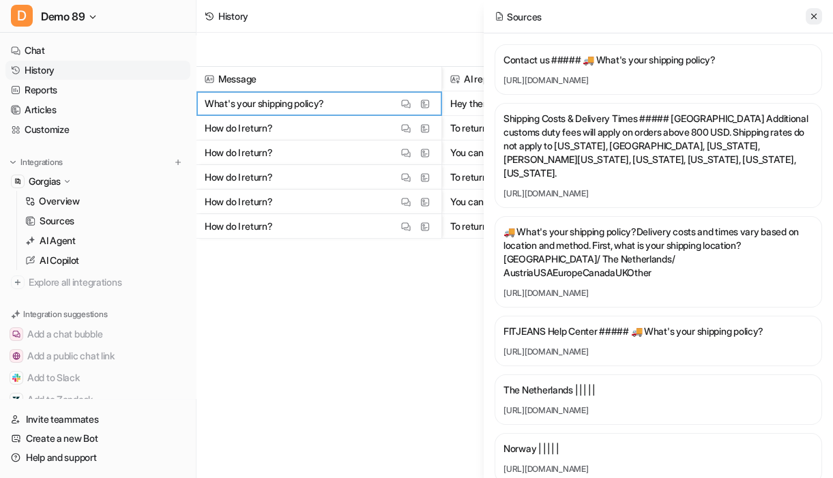
click at [813, 19] on icon at bounding box center [814, 17] width 10 height 10
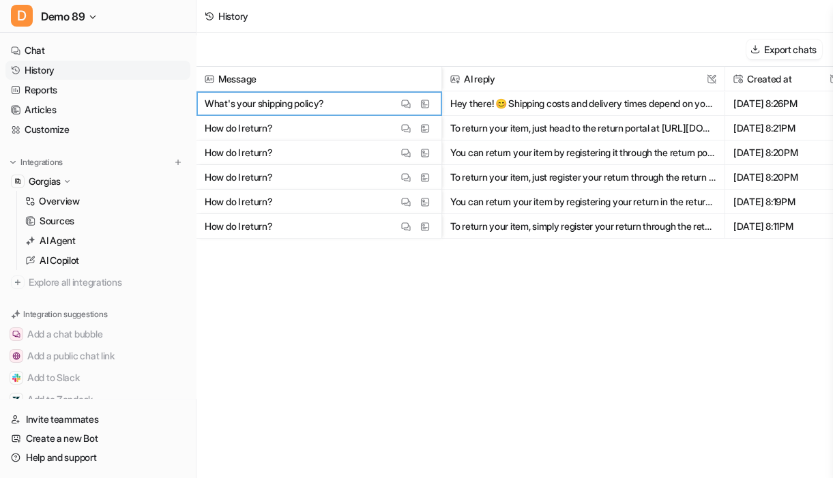
click at [429, 303] on div "Message AI reply This field cannot be modified Created at This field cannot be …" at bounding box center [515, 272] width 637 height 410
click at [418, 348] on div "Message AI reply This field cannot be modified Created at This field cannot be …" at bounding box center [515, 272] width 637 height 410
click at [111, 50] on link "Chat" at bounding box center [97, 50] width 185 height 19
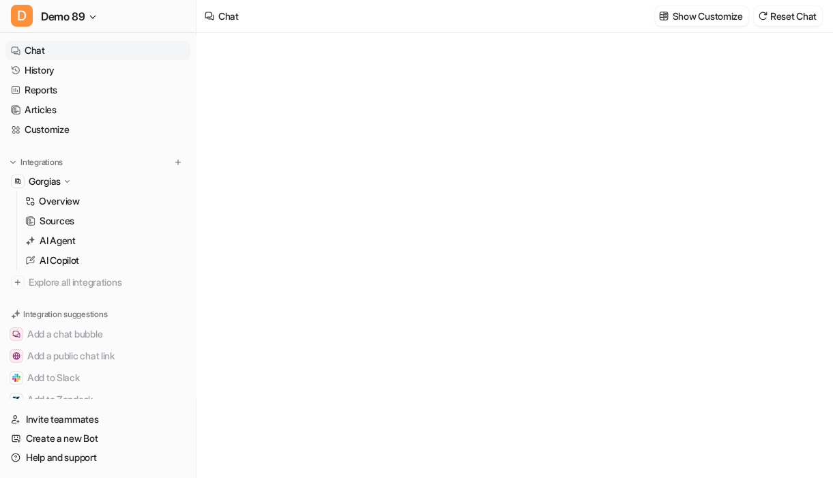
type textarea "**********"
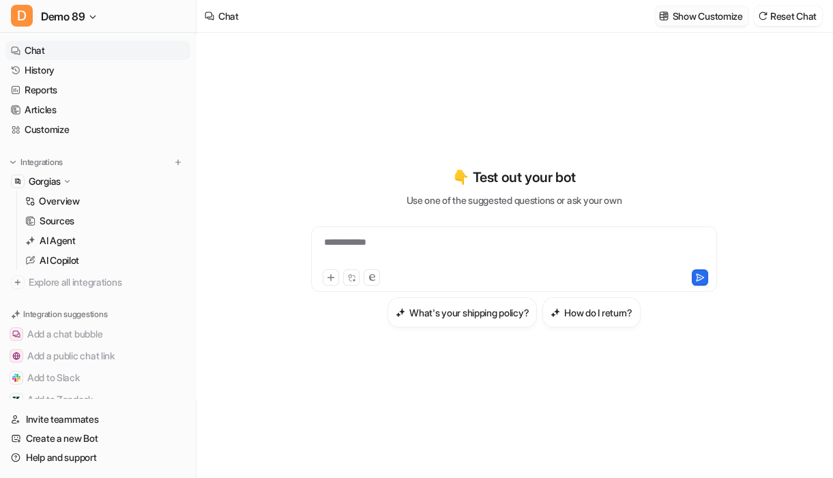
click at [703, 17] on p "Show Customize" at bounding box center [708, 16] width 70 height 14
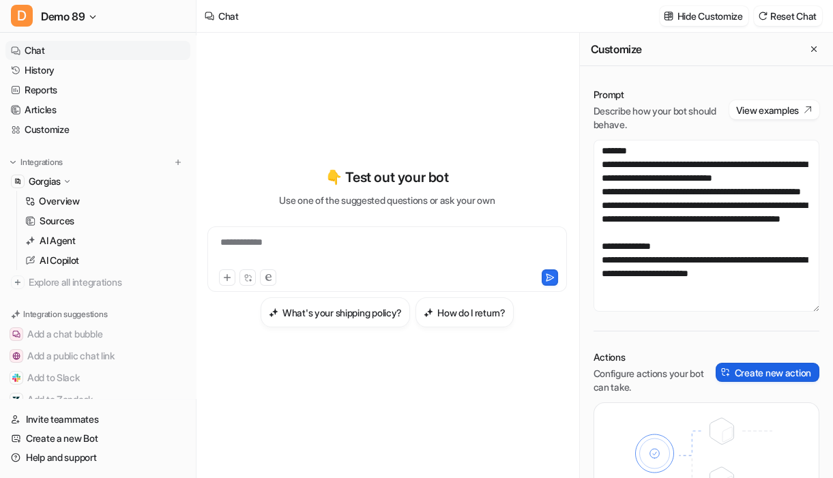
click at [752, 368] on button "Create new action" at bounding box center [768, 372] width 104 height 19
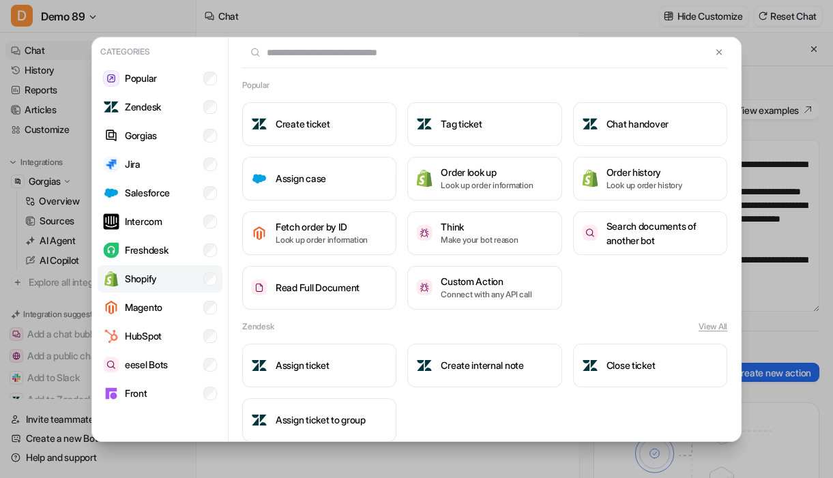
click at [151, 274] on p "Shopify" at bounding box center [141, 279] width 32 height 14
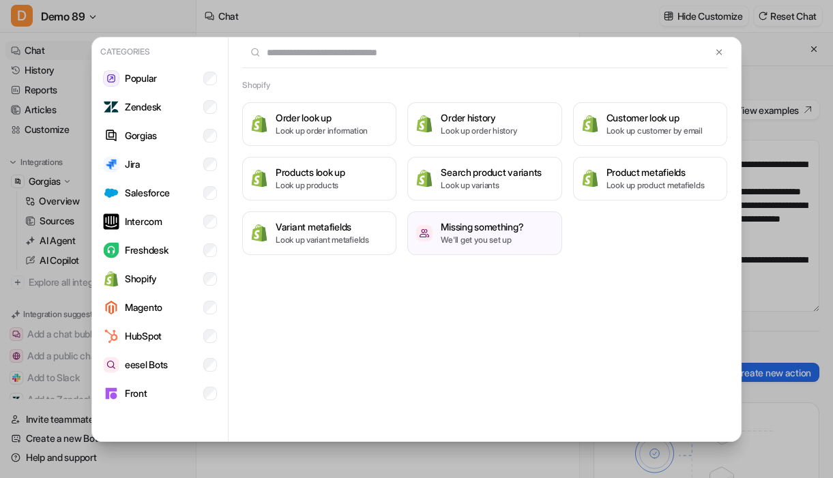
click at [569, 386] on div "Shopify Order look up Look up order information Order history Look up order his…" at bounding box center [485, 240] width 512 height 405
click at [192, 287] on li "Shopify" at bounding box center [160, 278] width 125 height 27
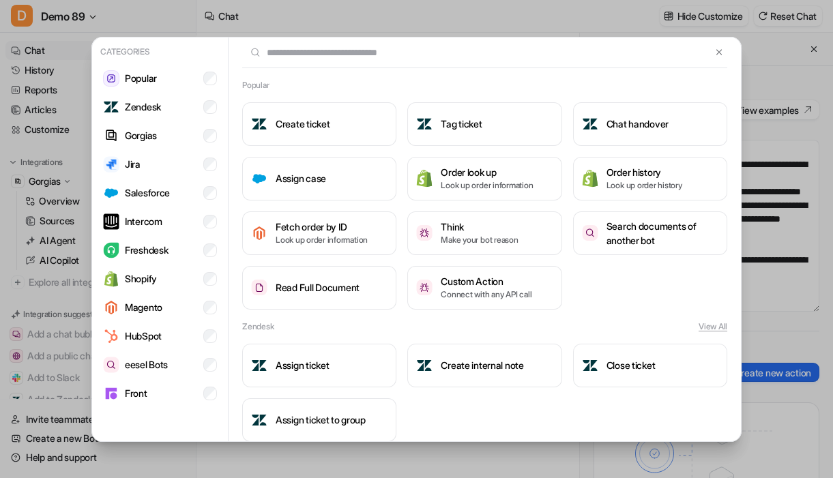
click at [714, 48] on img at bounding box center [719, 52] width 10 height 10
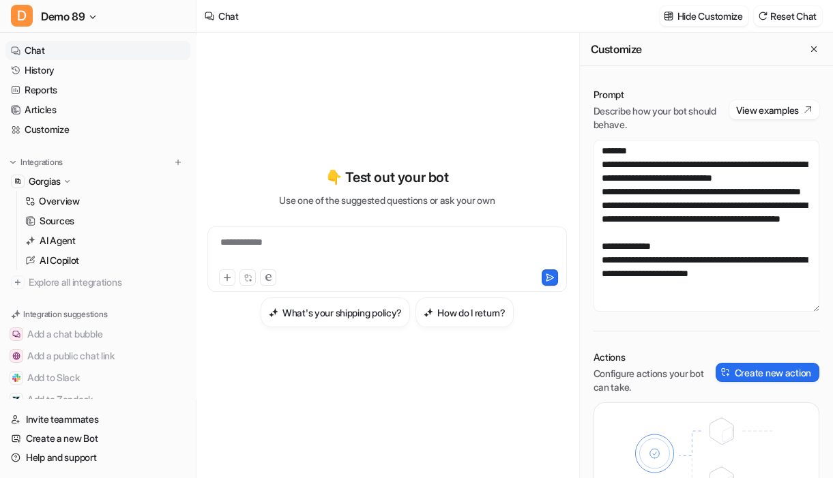
click at [241, 180] on div "**********" at bounding box center [387, 247] width 360 height 160
